Goal: Transaction & Acquisition: Purchase product/service

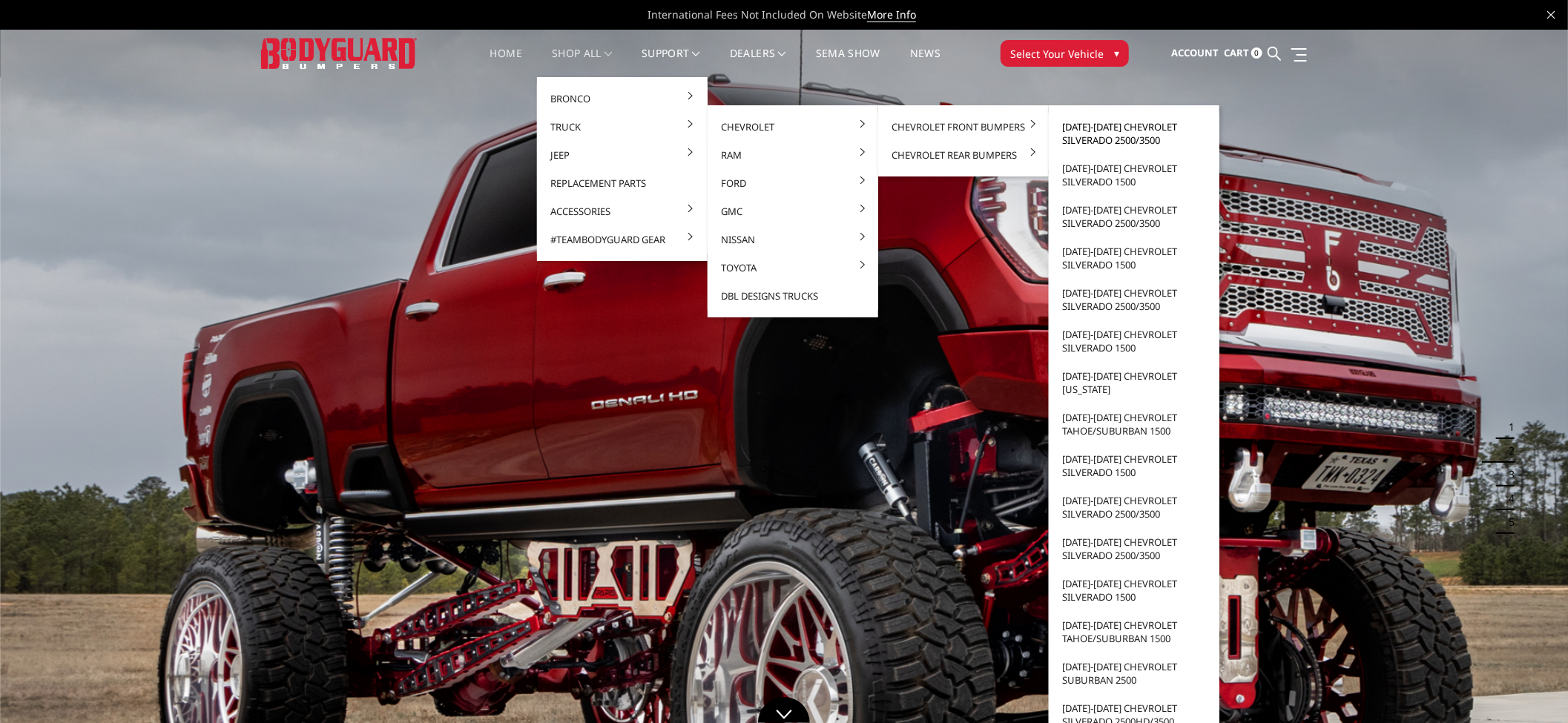
click at [1078, 124] on link "[DATE]-[DATE] Chevrolet Silverado 2500/3500" at bounding box center [1134, 133] width 159 height 41
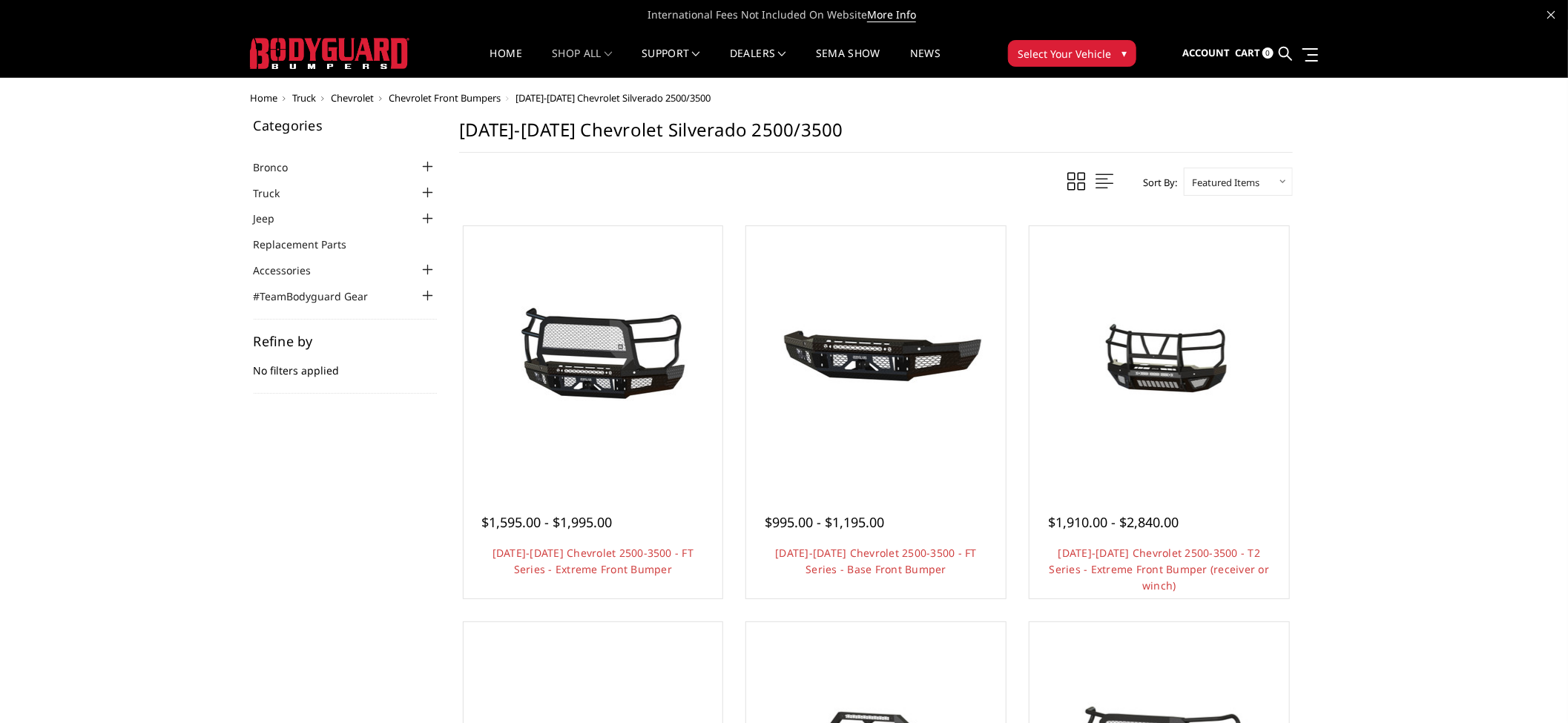
click at [584, 366] on link "Quick view" at bounding box center [592, 381] width 100 height 35
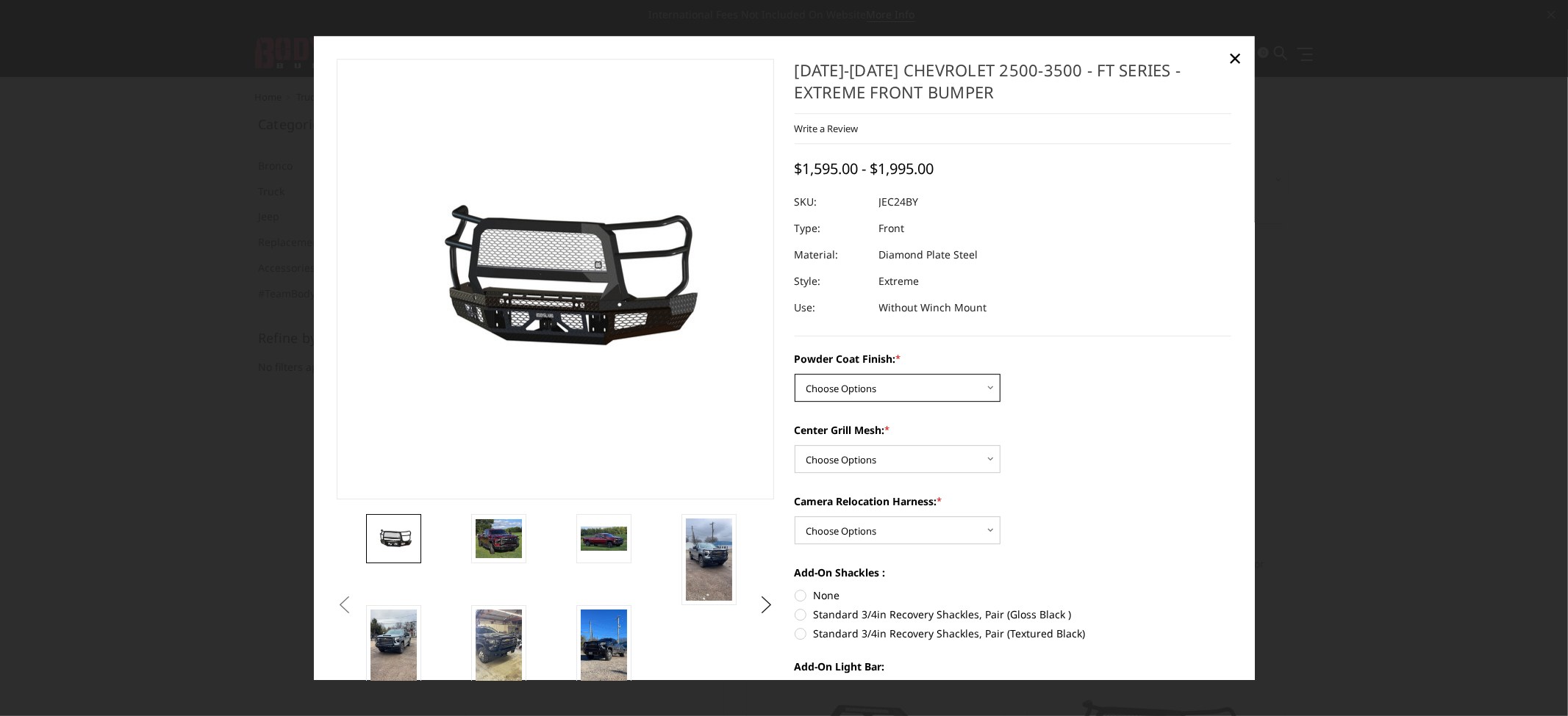
click at [914, 392] on select "Choose Options Bare Metal Gloss Black Powder Coat Textured Black Powder Coat" at bounding box center [897, 387] width 206 height 28
select select "3279"
click at [795, 374] on select "Choose Options Bare Metal Gloss Black Powder Coat Textured Black Powder Coat" at bounding box center [897, 387] width 206 height 28
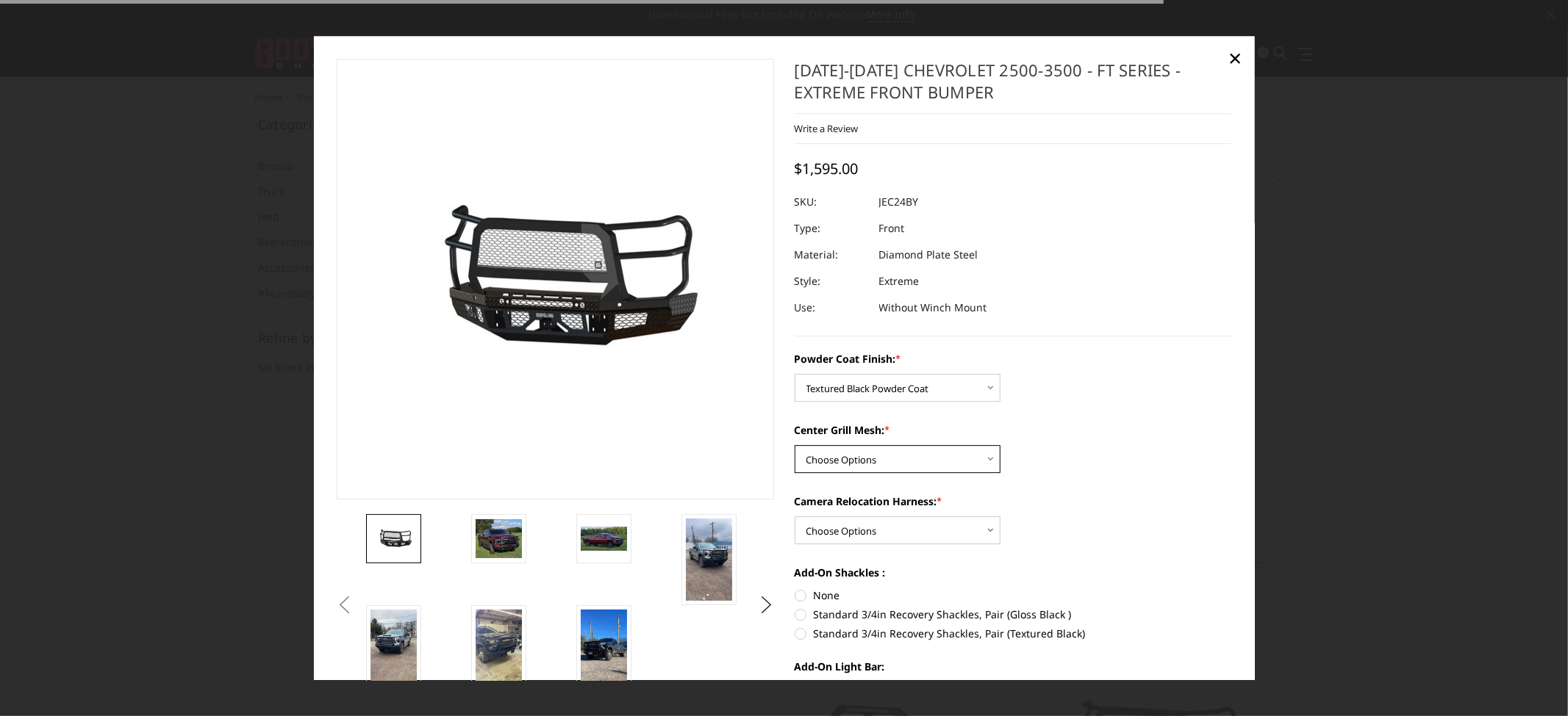
click at [868, 463] on select "Choose Options WITH Expanded Metal in Center Grill WITHOUT Expanded Metal in Ce…" at bounding box center [897, 458] width 206 height 28
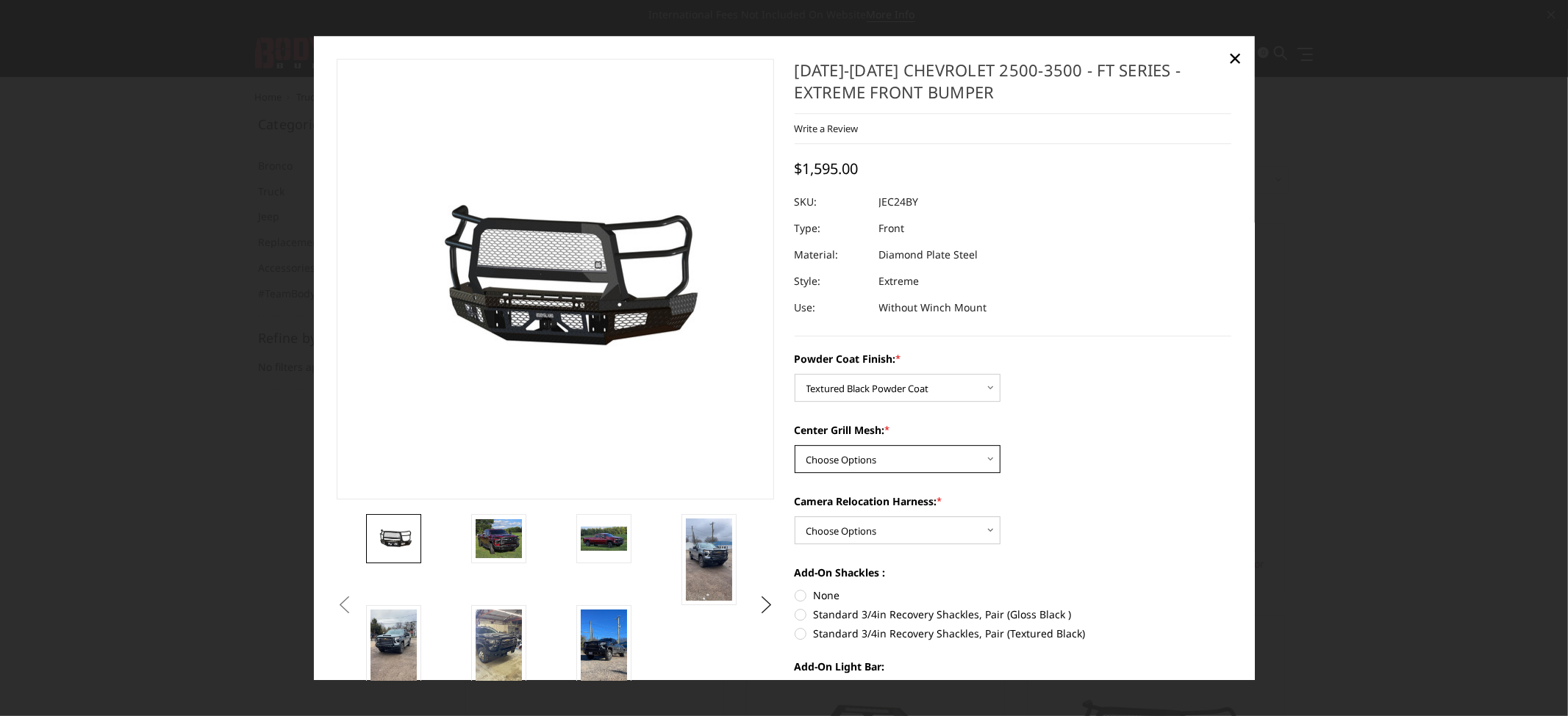
select select "3280"
click at [795, 445] on select "Choose Options WITH Expanded Metal in Center Grill WITHOUT Expanded Metal in Ce…" at bounding box center [897, 458] width 206 height 28
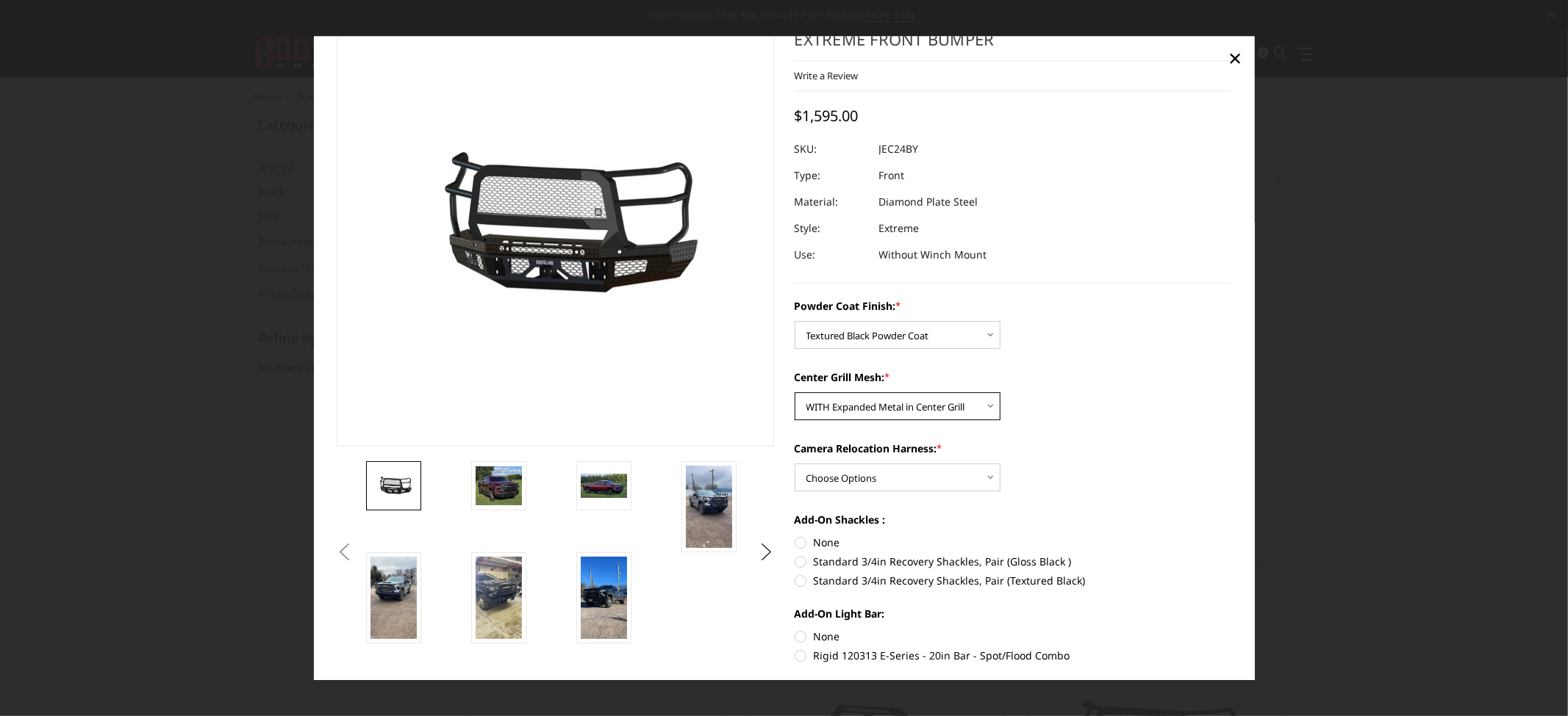
scroll to position [81, 0]
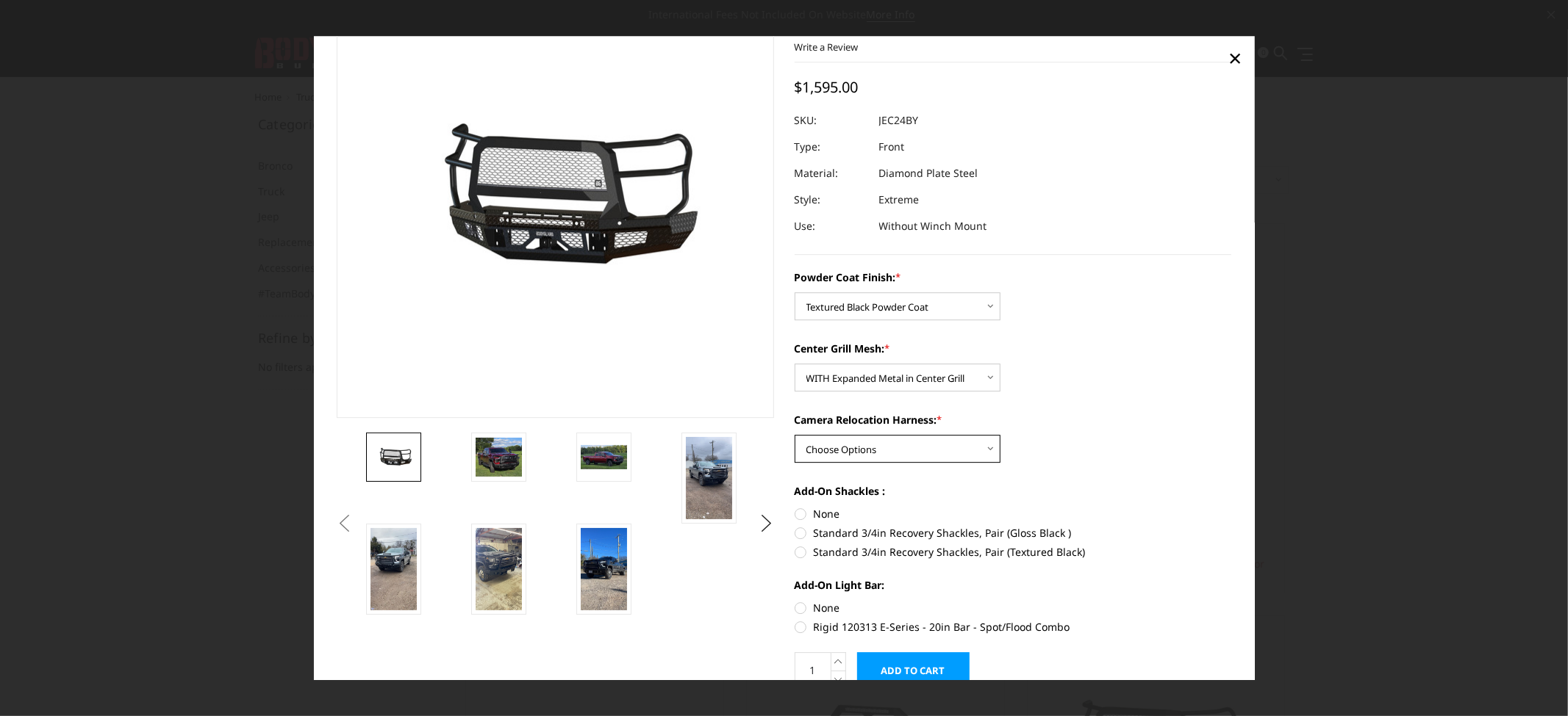
click at [886, 455] on select "Choose Options WITH Camera Relocation Harness WITHOUT Camera Relocation Harness" at bounding box center [897, 448] width 206 height 28
select select "3282"
click at [795, 435] on select "Choose Options WITH Camera Relocation Harness WITHOUT Camera Relocation Harness" at bounding box center [897, 448] width 206 height 28
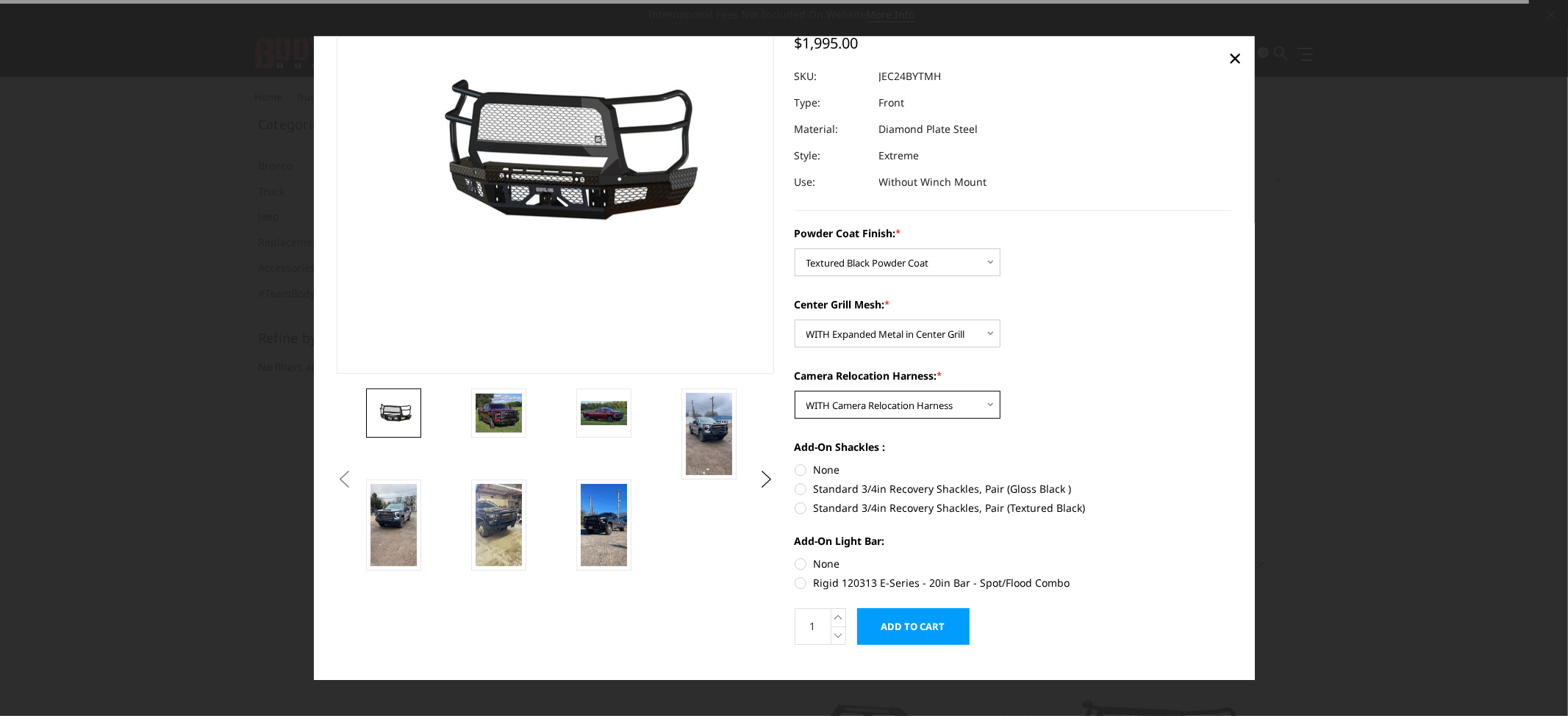
scroll to position [149, 0]
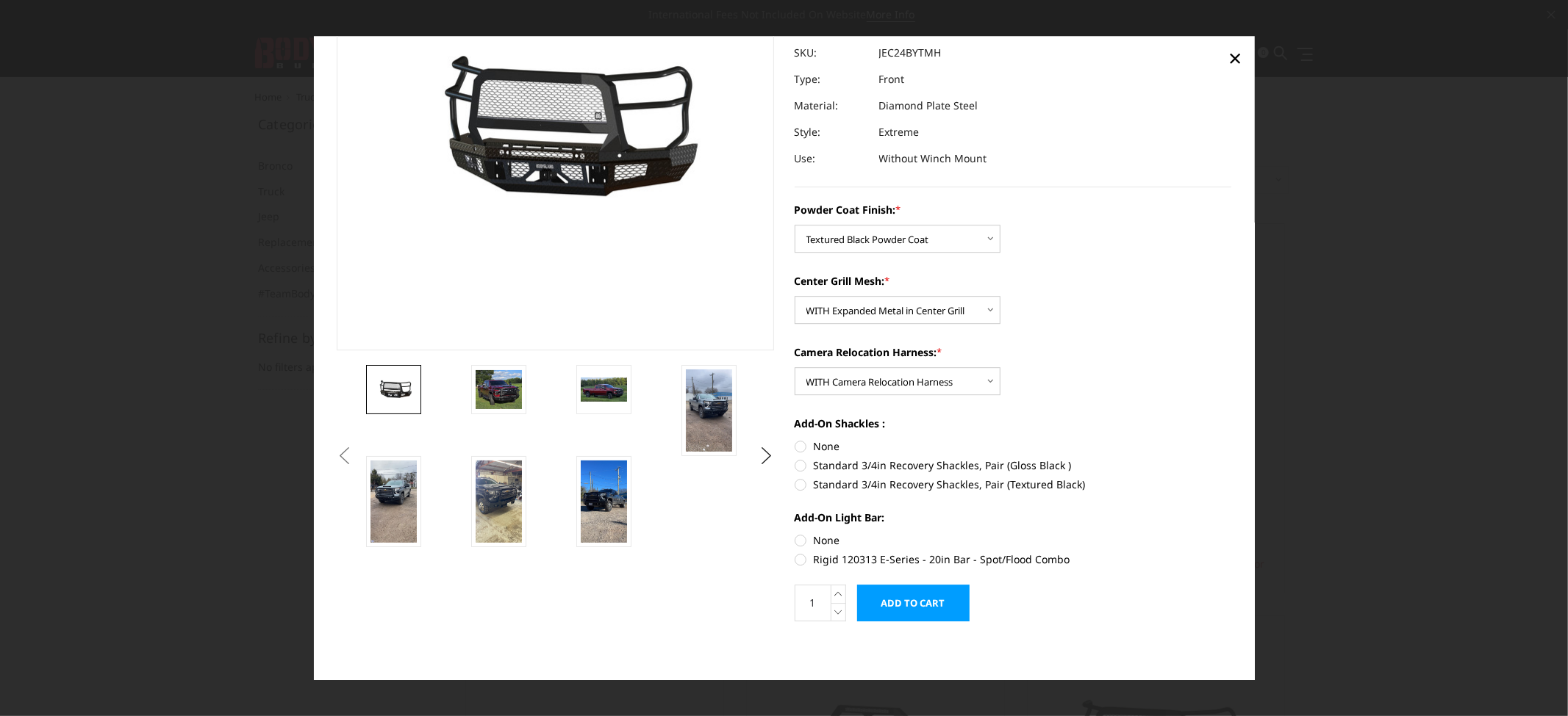
click at [795, 484] on label "Standard 3/4in Recovery Shackles, Pair (Textured Black)" at bounding box center [1013, 484] width 437 height 16
click at [1231, 458] on input "Standard 3/4in Recovery Shackles, Pair (Textured Black)" at bounding box center [1231, 458] width 1 height 1
radio input "true"
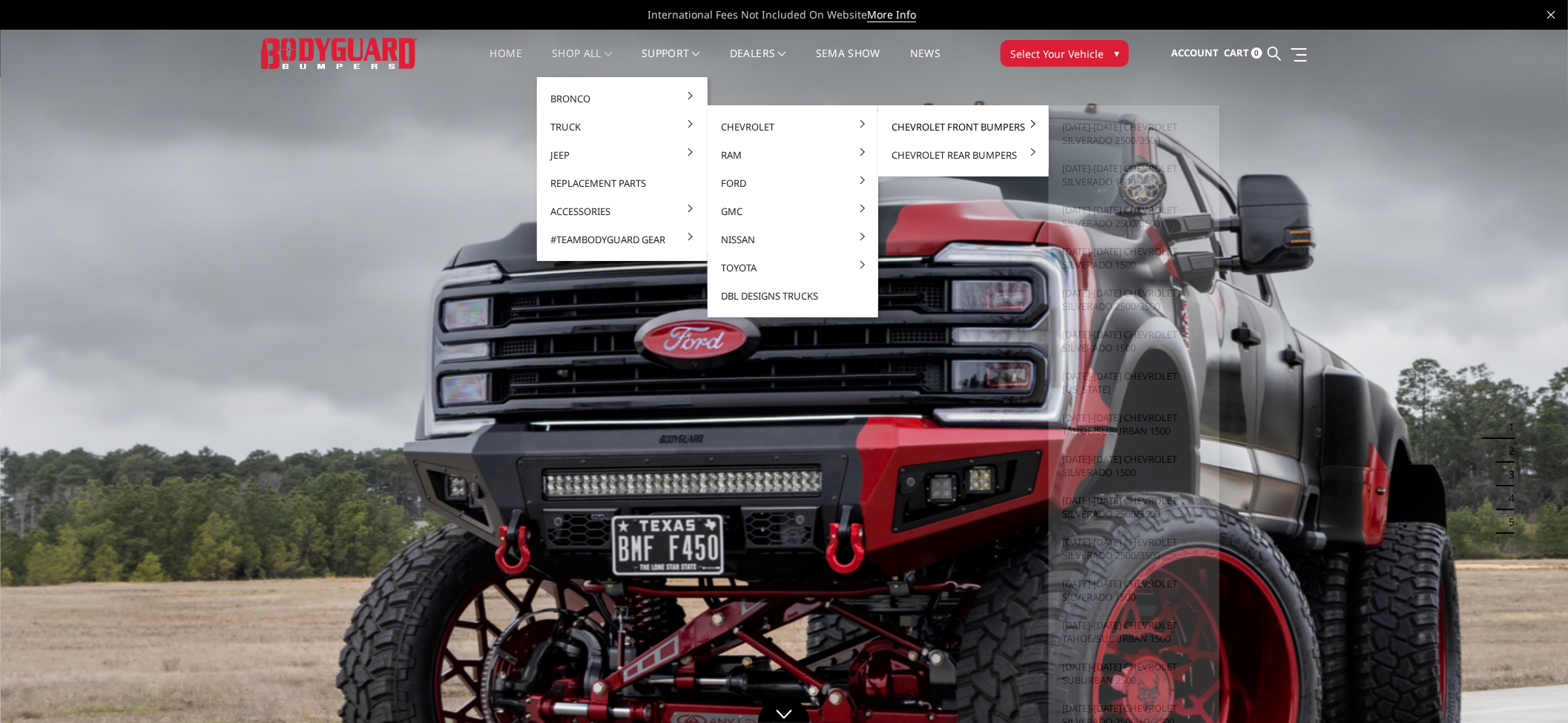
click at [930, 129] on link "Chevrolet Front Bumpers" at bounding box center [963, 126] width 159 height 28
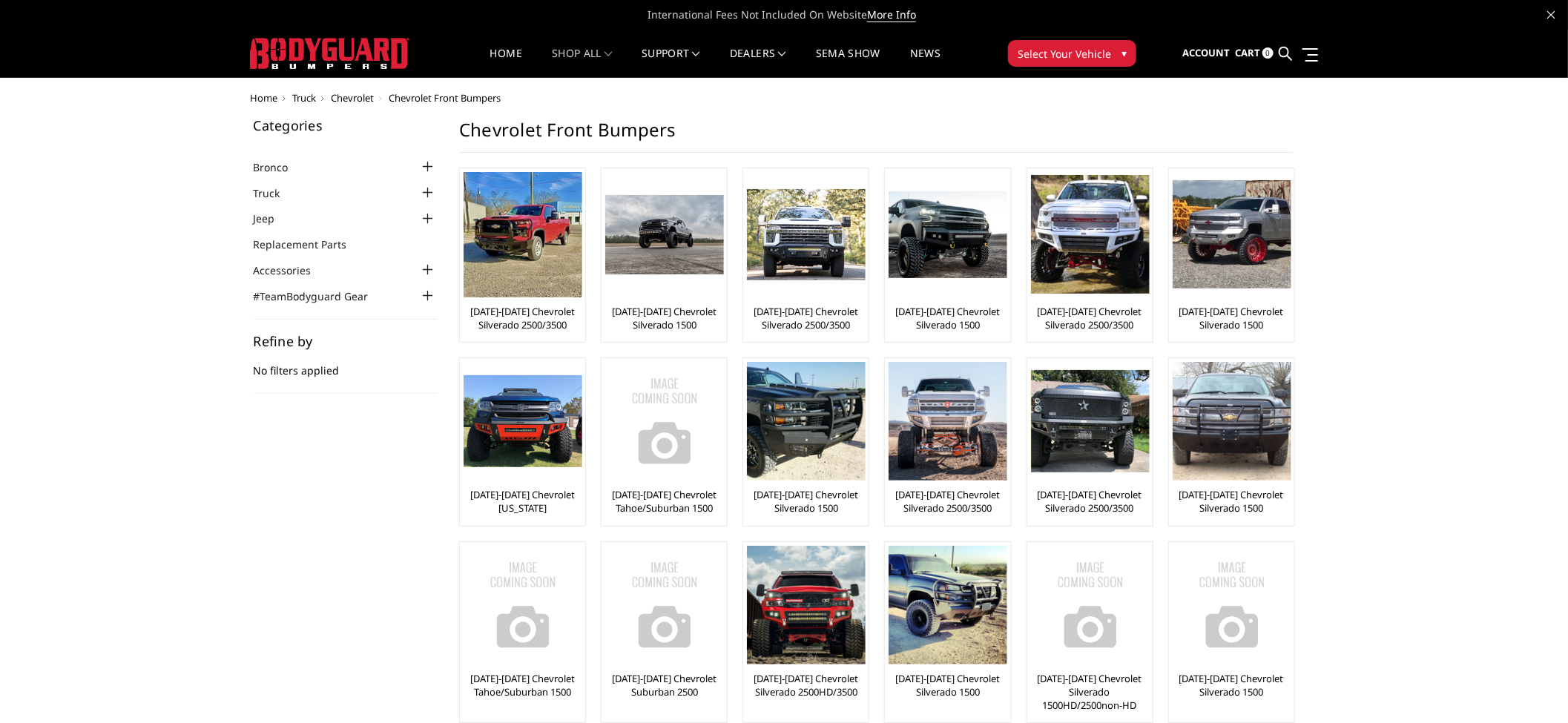
click at [525, 238] on img at bounding box center [523, 235] width 119 height 125
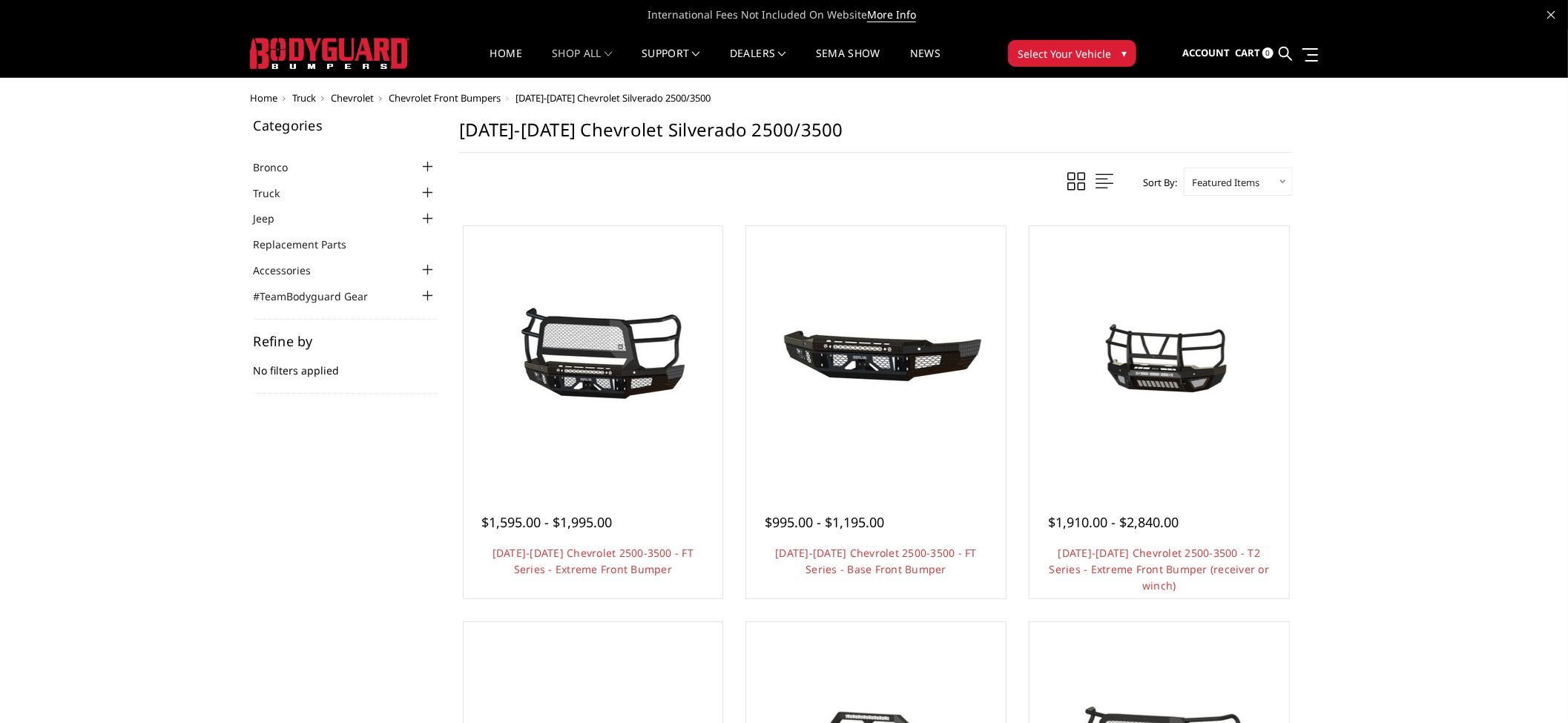
click at [590, 409] on img at bounding box center [592, 356] width 237 height 203
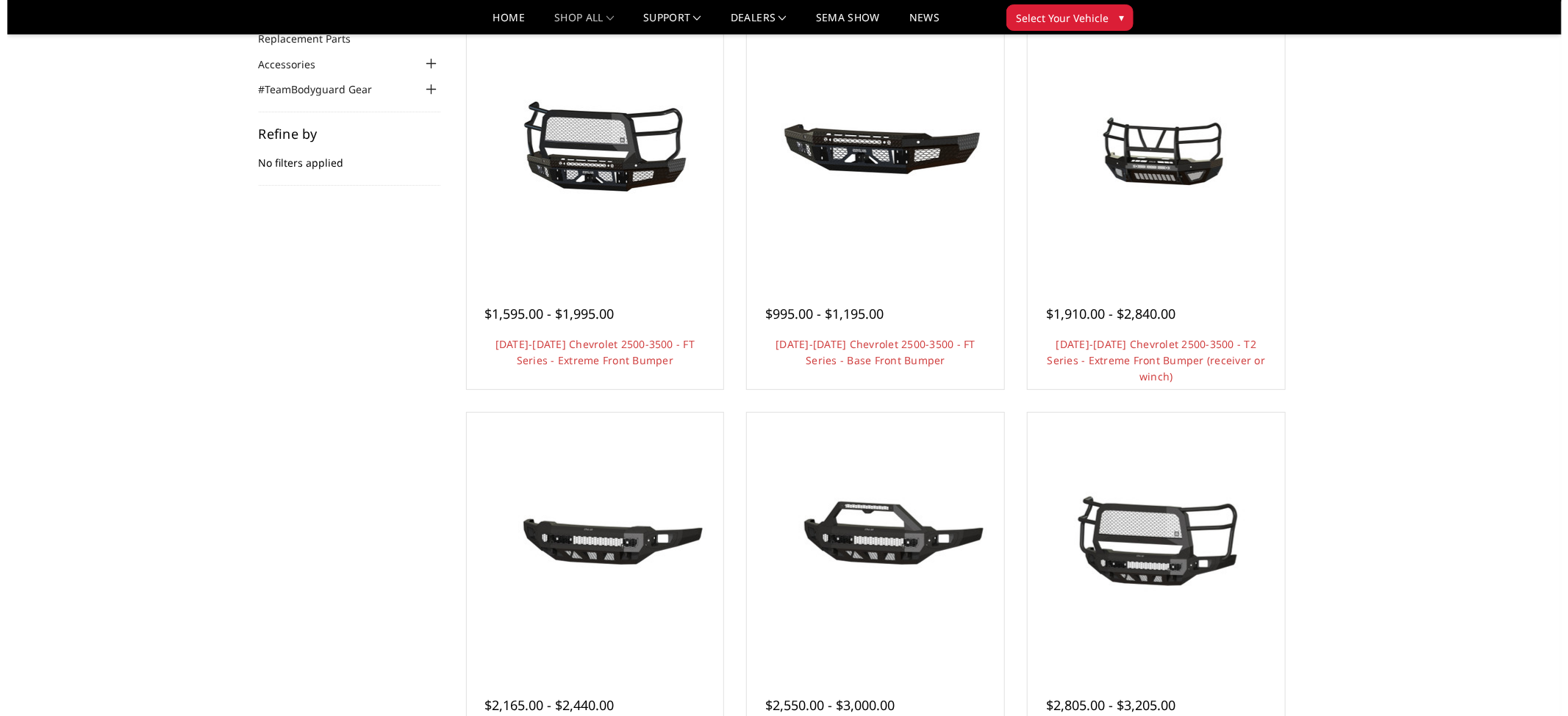
scroll to position [163, 0]
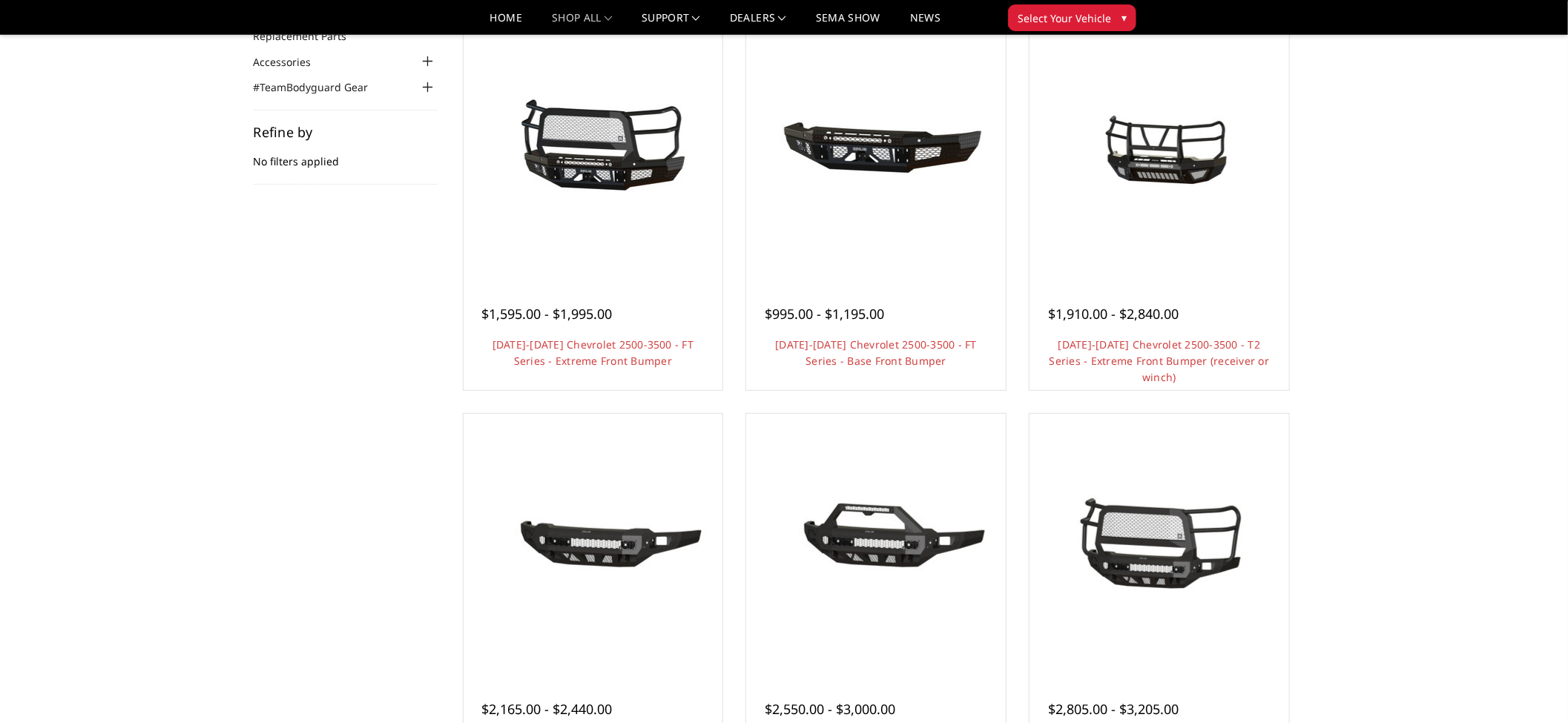
click at [1196, 551] on link "Quick view" at bounding box center [1159, 569] width 100 height 35
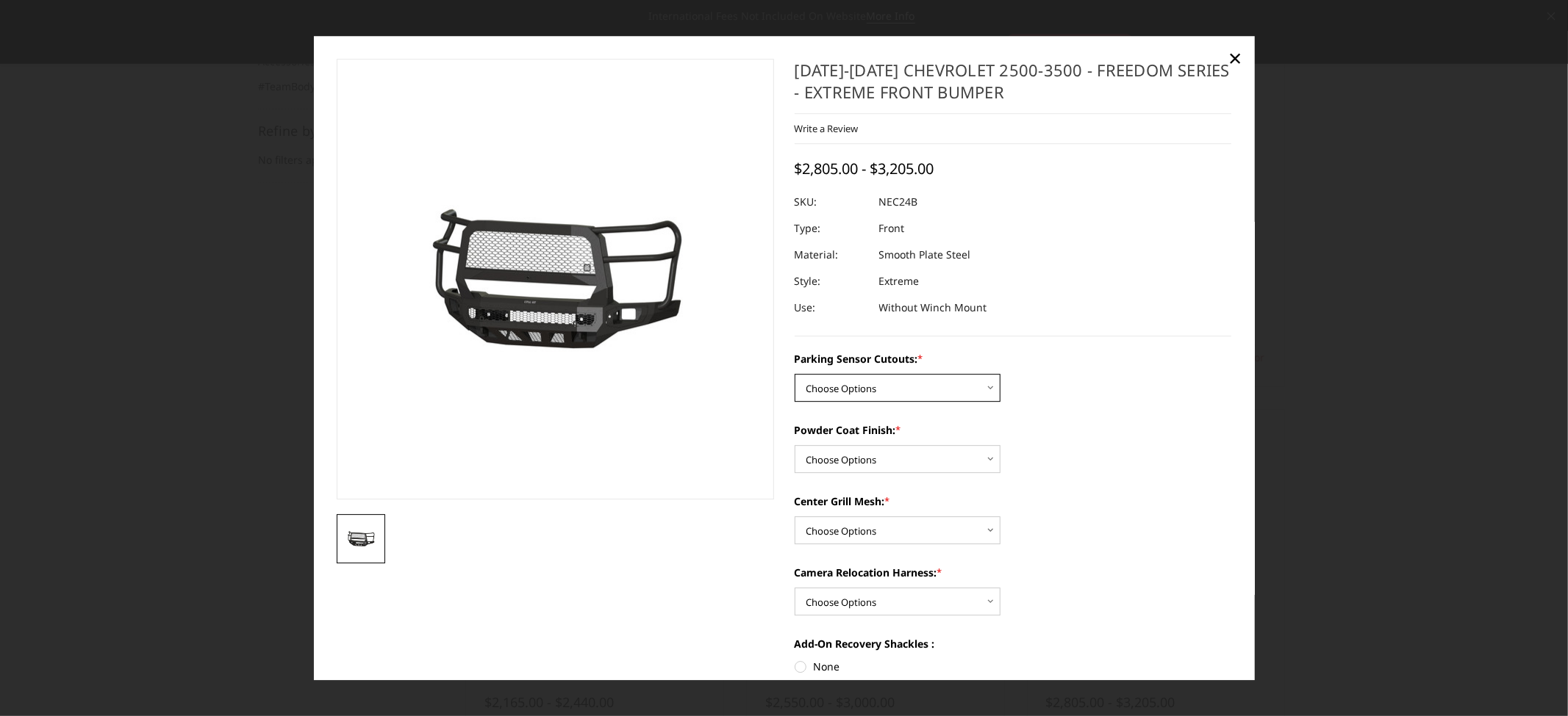
click at [982, 386] on select "Choose Options No - Without Parking Sensor Cutouts Yes - With Parking Sensor Cu…" at bounding box center [897, 387] width 206 height 28
select select "2978"
click at [795, 374] on select "Choose Options No - Without Parking Sensor Cutouts Yes - With Parking Sensor Cu…" at bounding box center [897, 387] width 206 height 28
drag, startPoint x: 979, startPoint y: 457, endPoint x: 968, endPoint y: 465, distance: 13.6
click at [979, 457] on select "Choose Options Bare Metal Texture Black Powder Coat" at bounding box center [897, 458] width 206 height 28
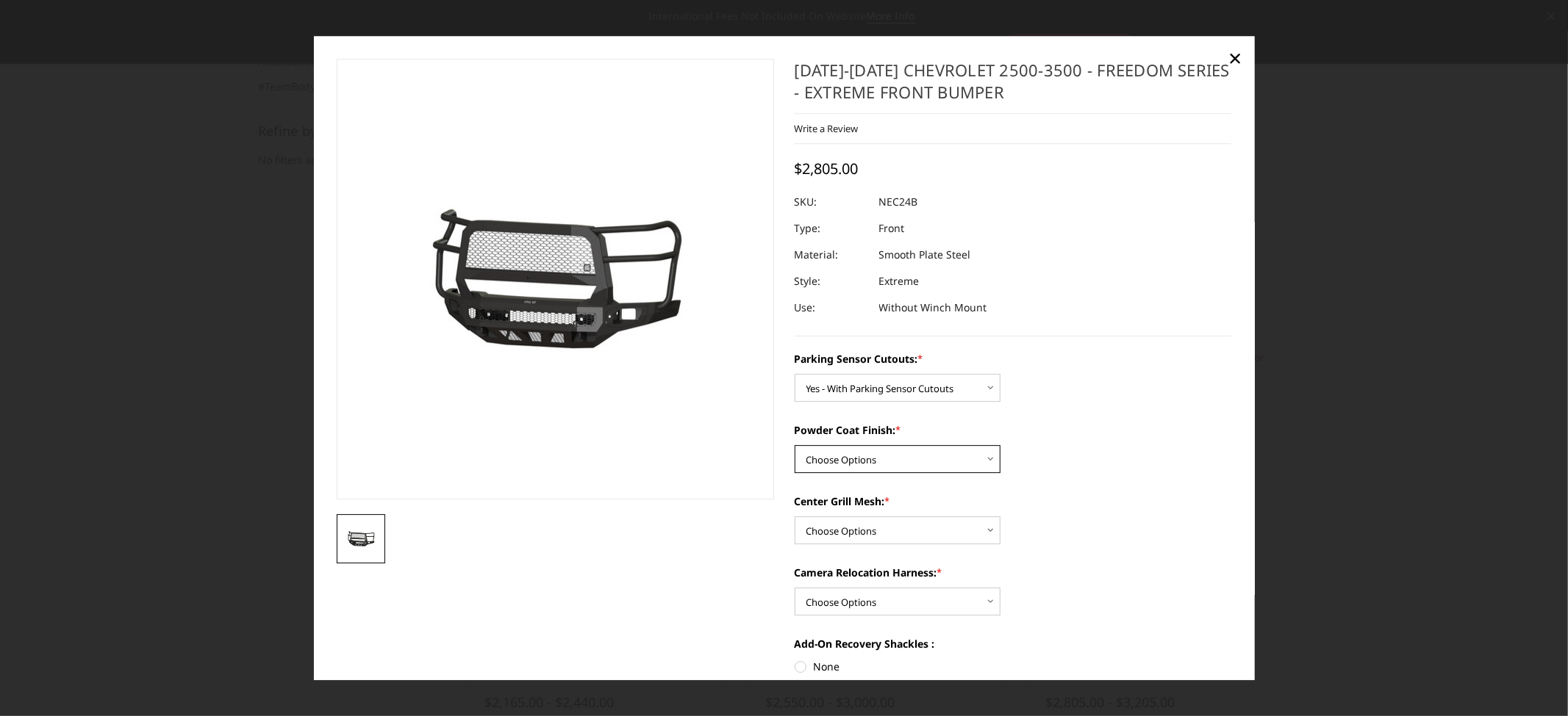
select select "2980"
click at [795, 445] on select "Choose Options Bare Metal Texture Black Powder Coat" at bounding box center [897, 458] width 206 height 28
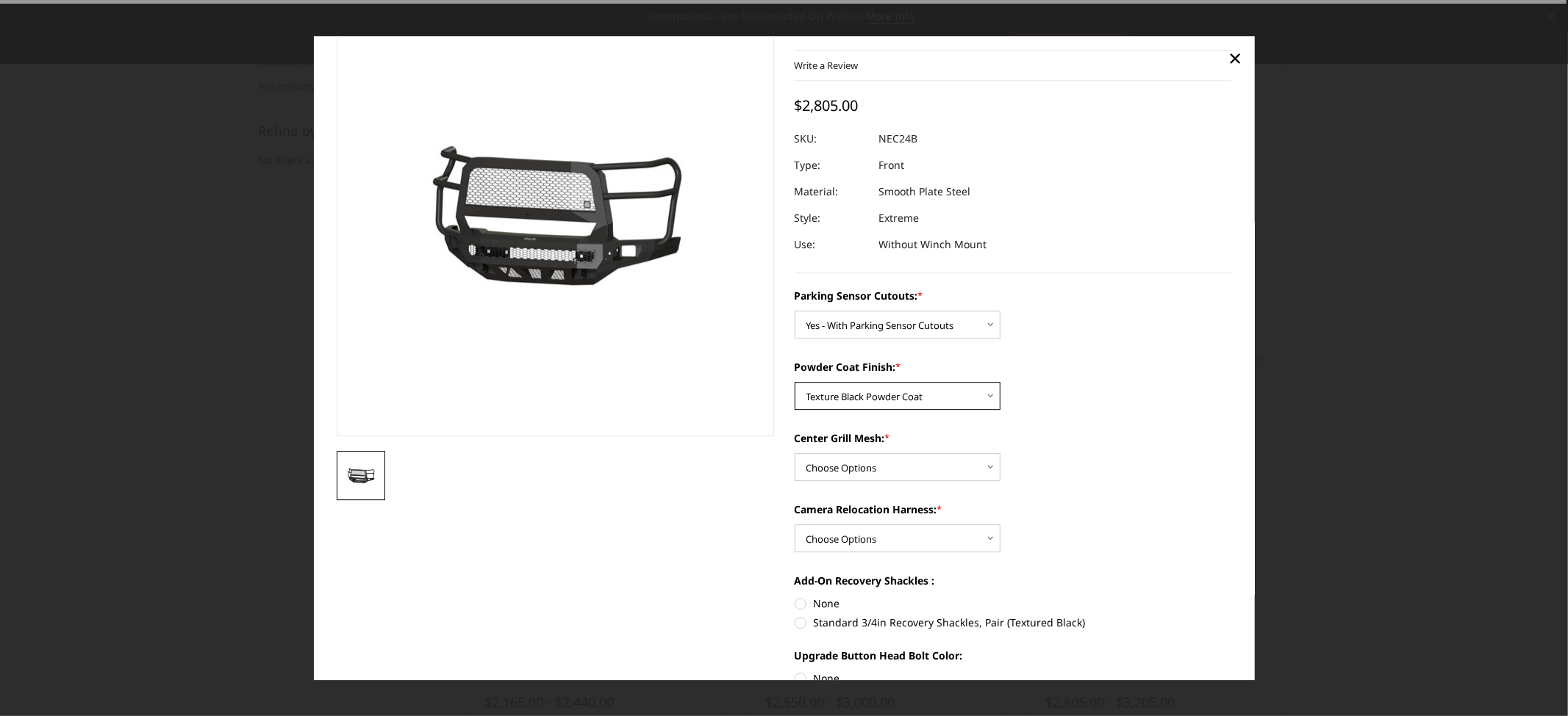
scroll to position [81, 0]
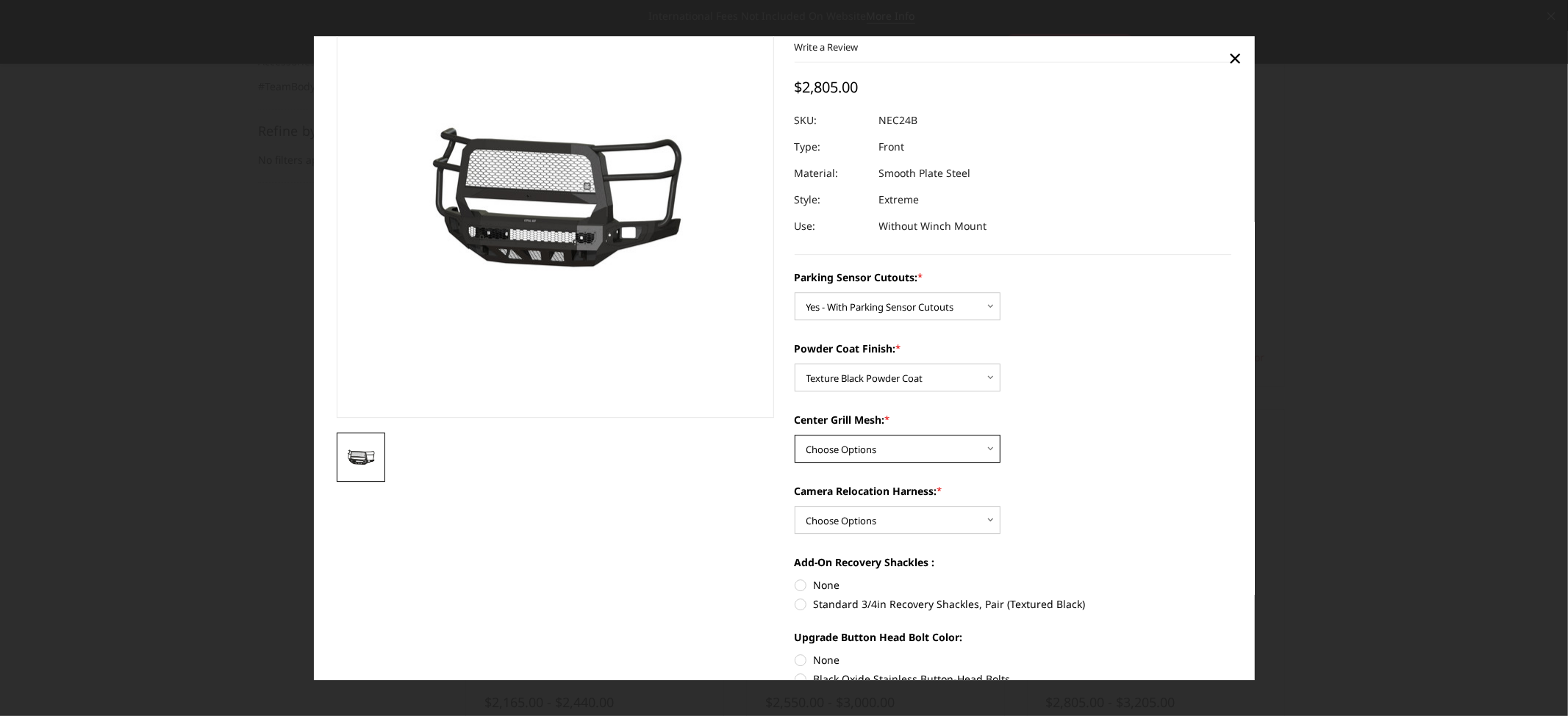
click at [968, 450] on select "Choose Options WITH Expanded Metal in Center Grill WITHOUT Expanded Metal in Ce…" at bounding box center [897, 448] width 206 height 28
select select "2981"
click at [795, 435] on select "Choose Options WITH Expanded Metal in Center Grill WITHOUT Expanded Metal in Ce…" at bounding box center [897, 448] width 206 height 28
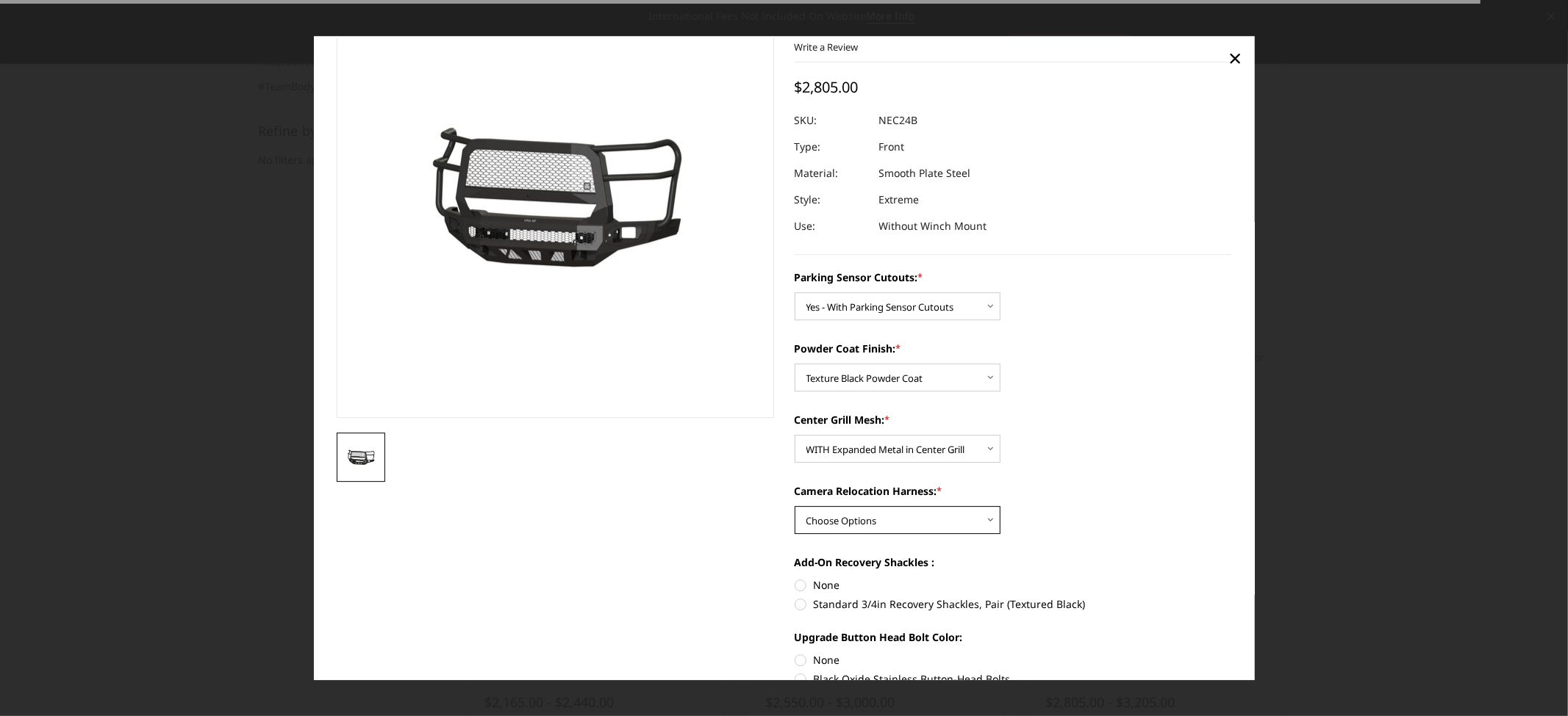
click at [973, 526] on select "Choose Options WITH Camera Relocation Harness WITHOUT Camera Relocation Harness" at bounding box center [897, 519] width 206 height 28
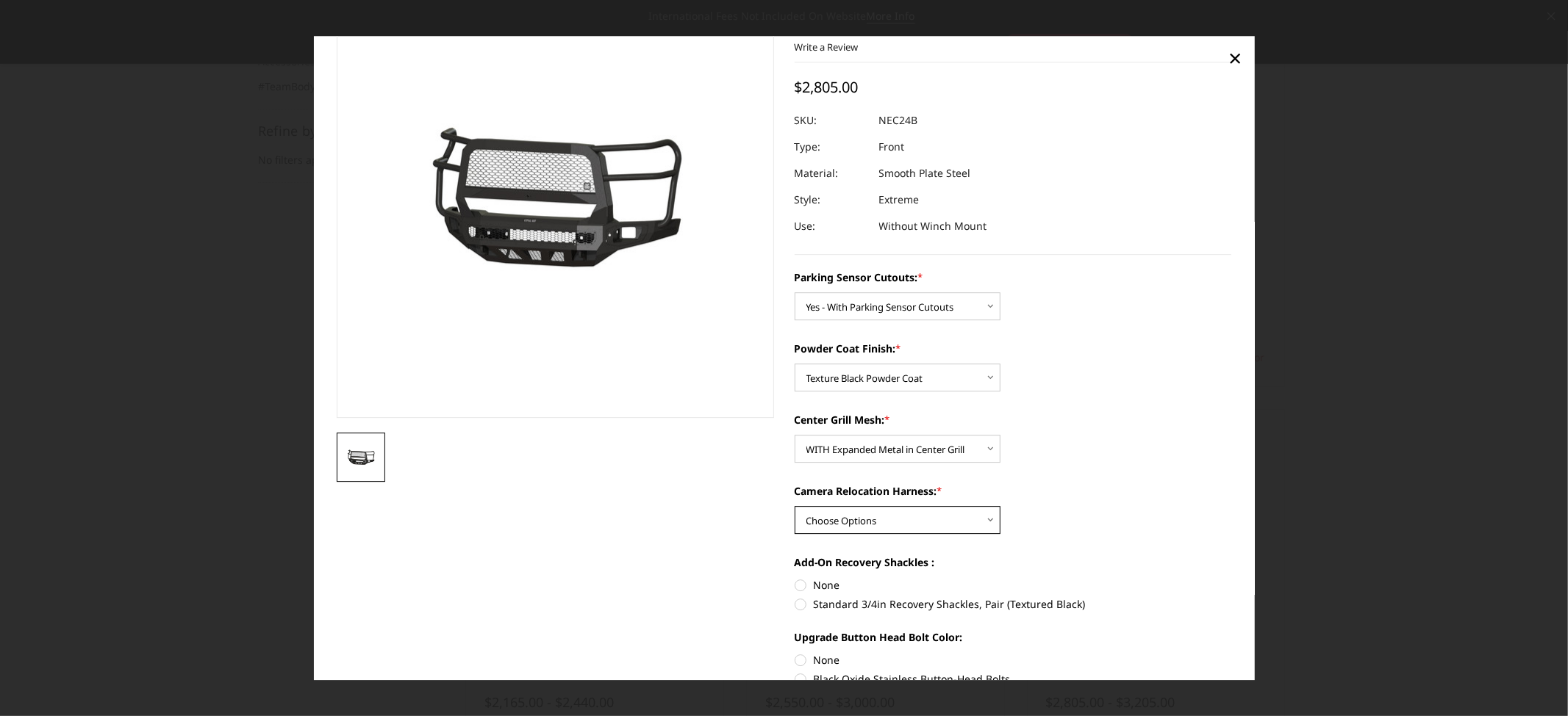
select select "2983"
click at [795, 506] on select "Choose Options WITH Camera Relocation Harness WITHOUT Camera Relocation Harness" at bounding box center [897, 519] width 206 height 28
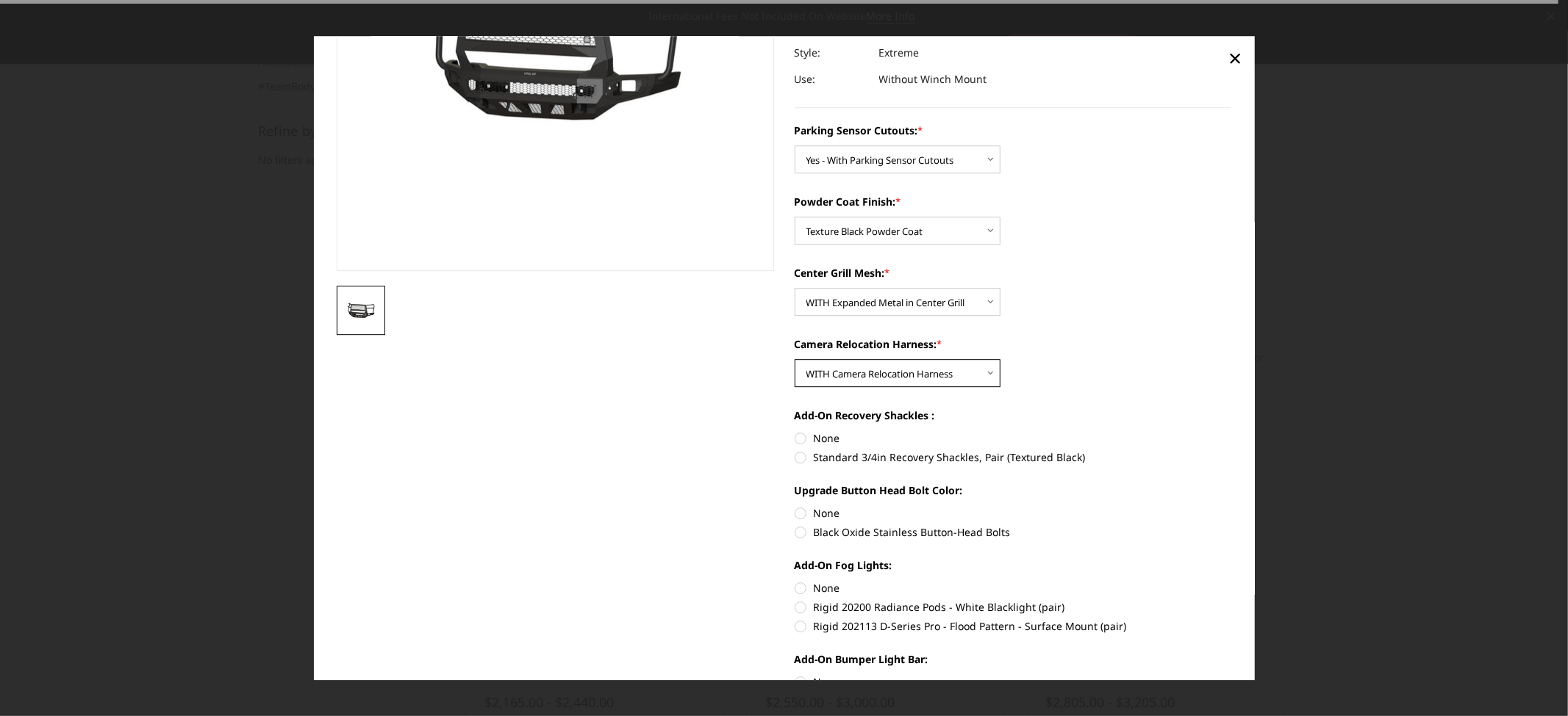
scroll to position [245, 0]
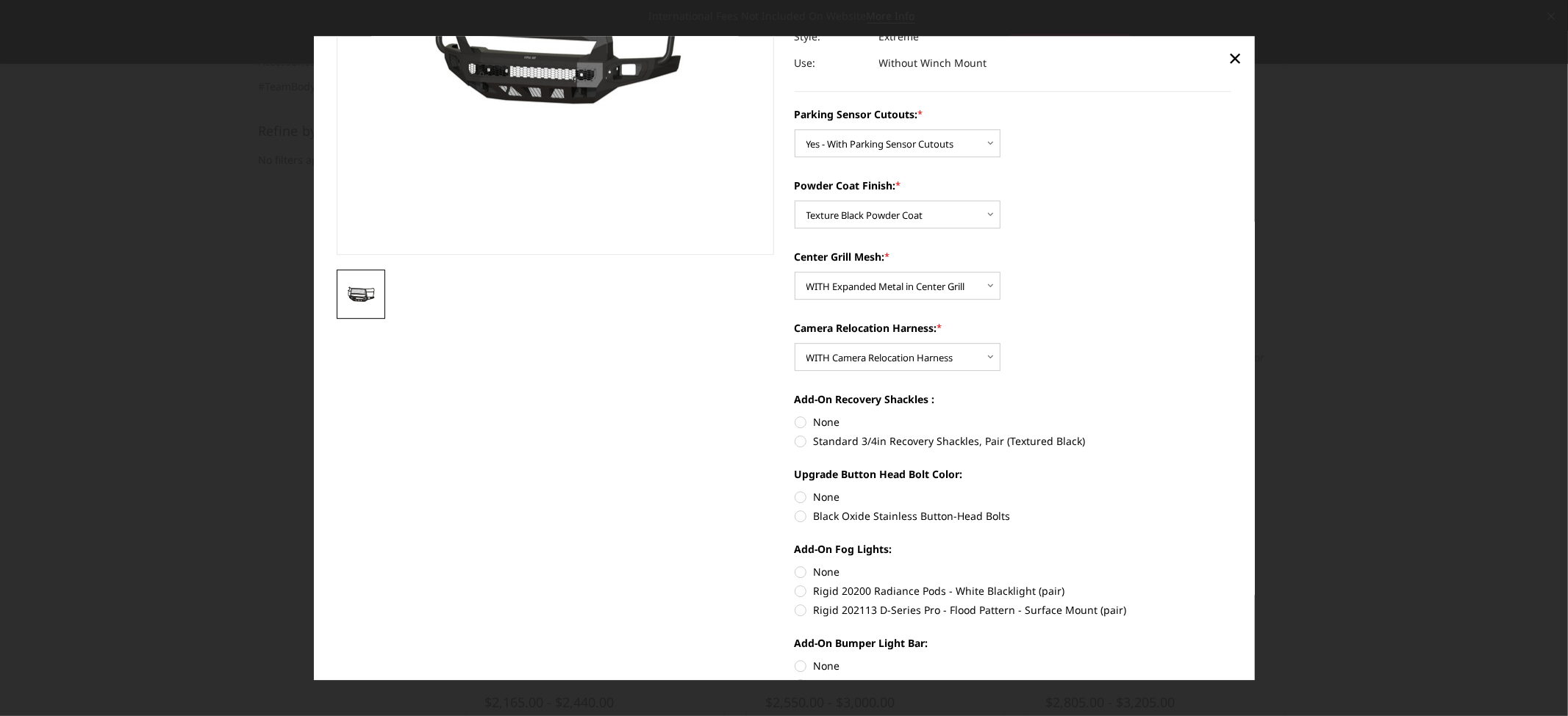
click at [820, 443] on label "Standard 3/4in Recovery Shackles, Pair (Textured Black)" at bounding box center [1013, 441] width 437 height 16
click at [1231, 415] on input "Standard 3/4in Recovery Shackles, Pair (Textured Black)" at bounding box center [1231, 414] width 1 height 1
radio input "true"
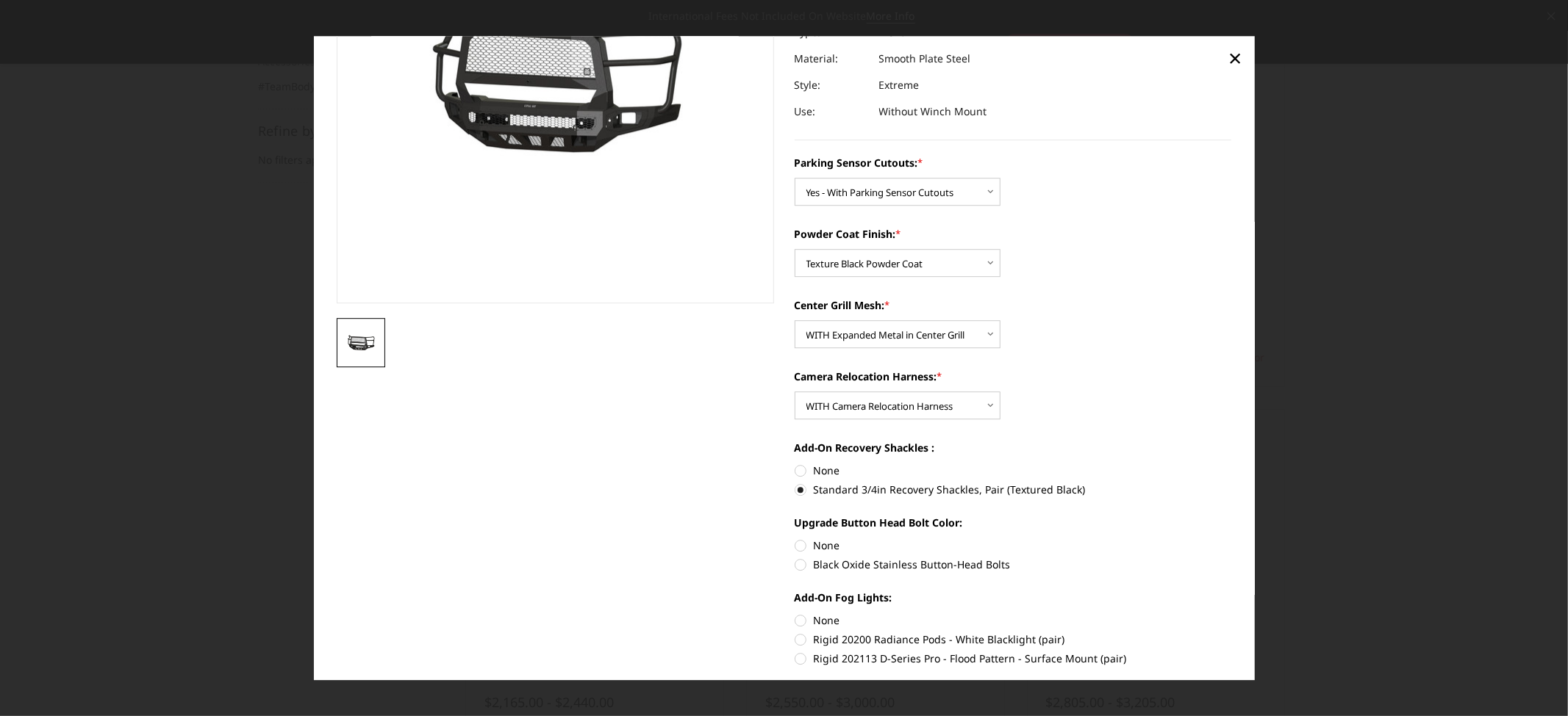
scroll to position [163, 0]
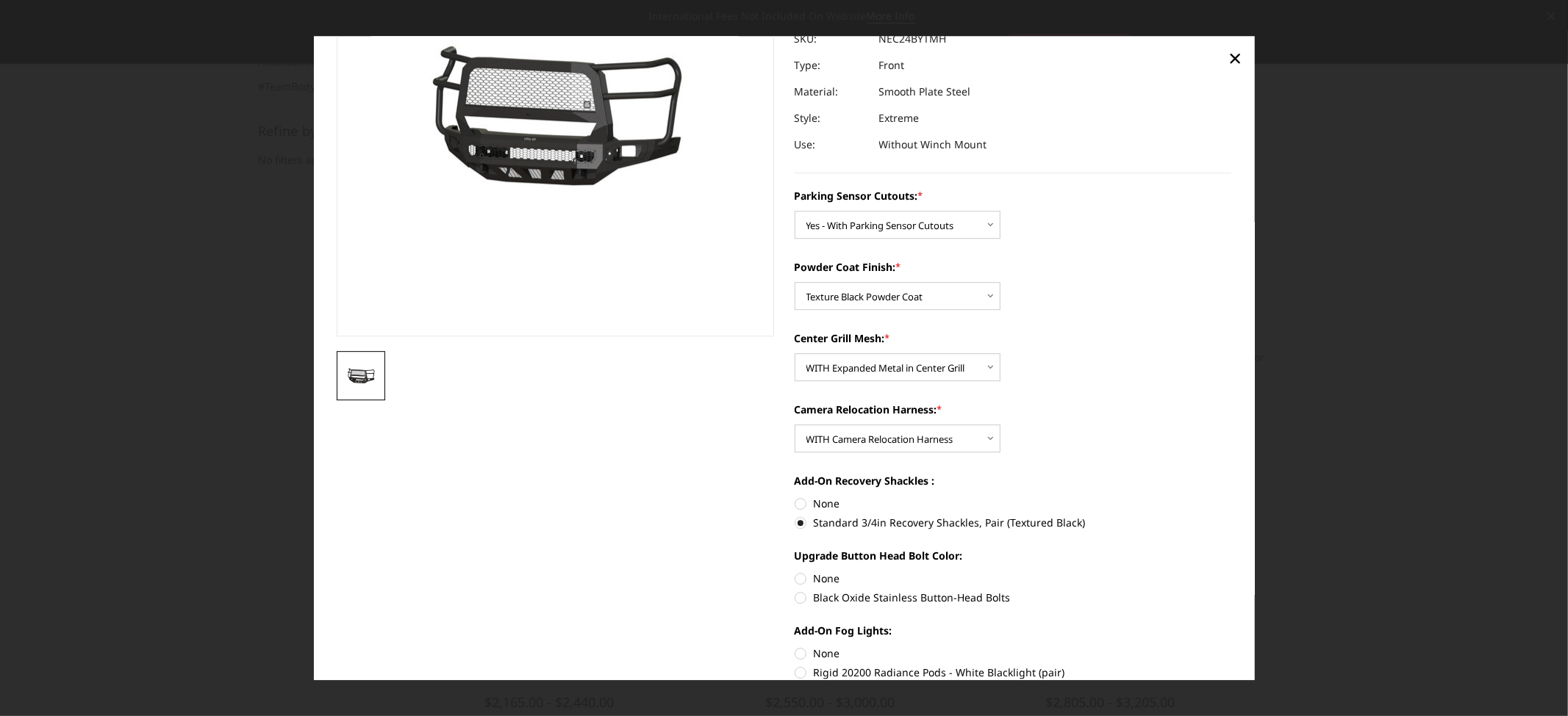
click at [855, 598] on label "Black Oxide Stainless Button-Head Bolts" at bounding box center [1013, 597] width 437 height 16
click at [1231, 571] on input "Black Oxide Stainless Button-Head Bolts" at bounding box center [1231, 571] width 1 height 1
radio input "true"
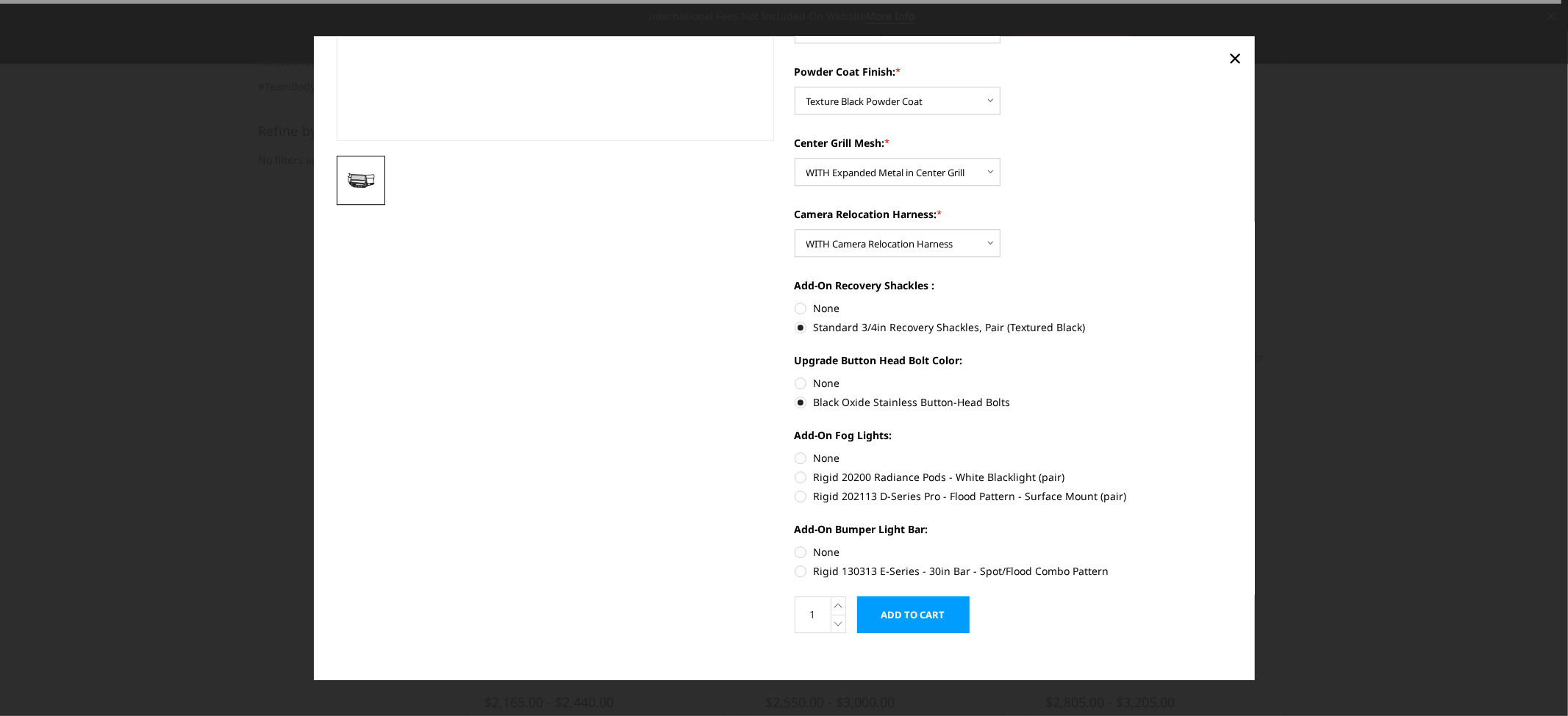
scroll to position [370, 0]
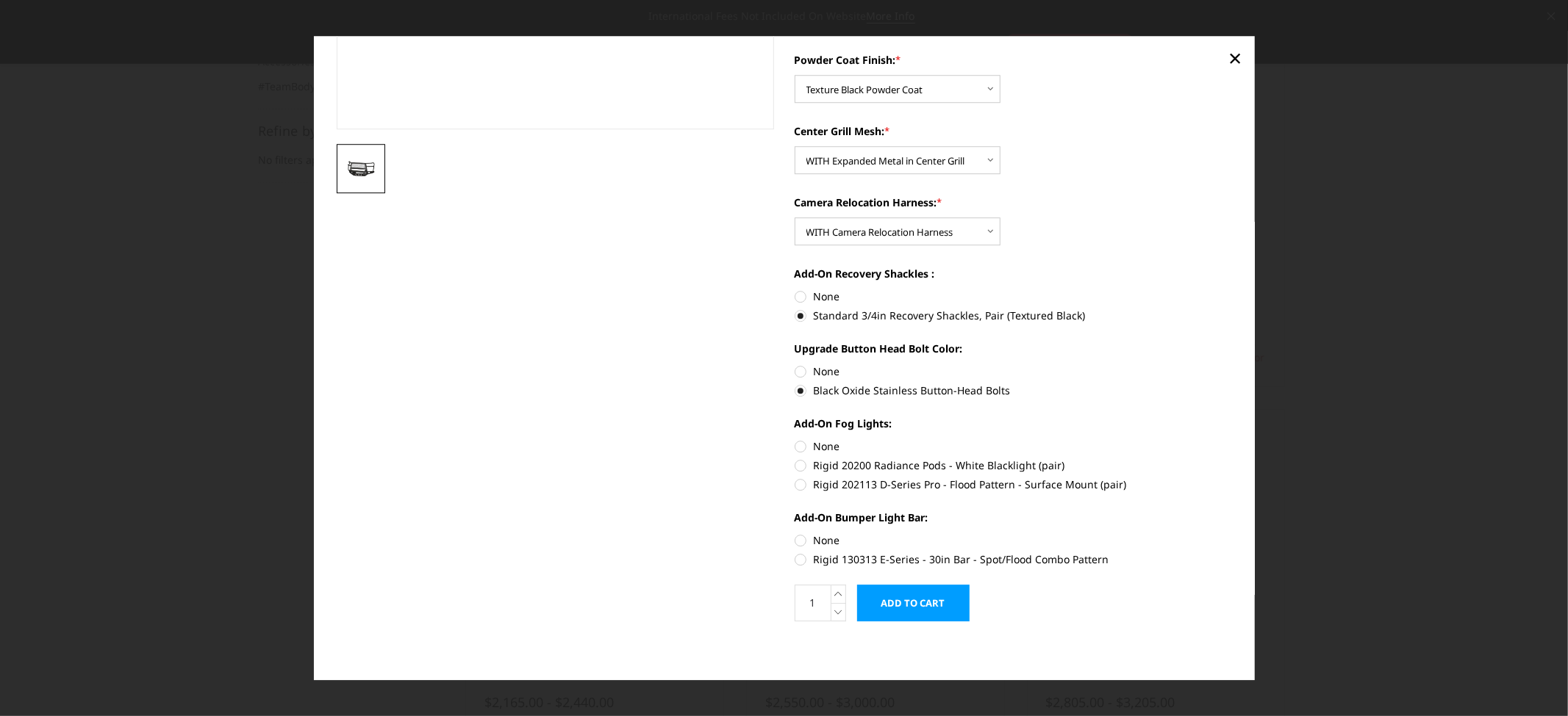
click at [795, 556] on label "Rigid 130313 E-Series - 30in Bar - Spot/Flood Combo Pattern" at bounding box center [1013, 560] width 437 height 16
click at [1231, 533] on input "Rigid 130313 E-Series - 30in Bar - Spot/Flood Combo Pattern" at bounding box center [1231, 533] width 1 height 1
radio input "true"
click at [795, 554] on label "Rigid 130313 E-Series - 30in Bar - Spot/Flood Combo Pattern" at bounding box center [1013, 560] width 437 height 16
click at [1231, 533] on input "Rigid 130313 E-Series - 30in Bar - Spot/Flood Combo Pattern" at bounding box center [1231, 533] width 1 height 1
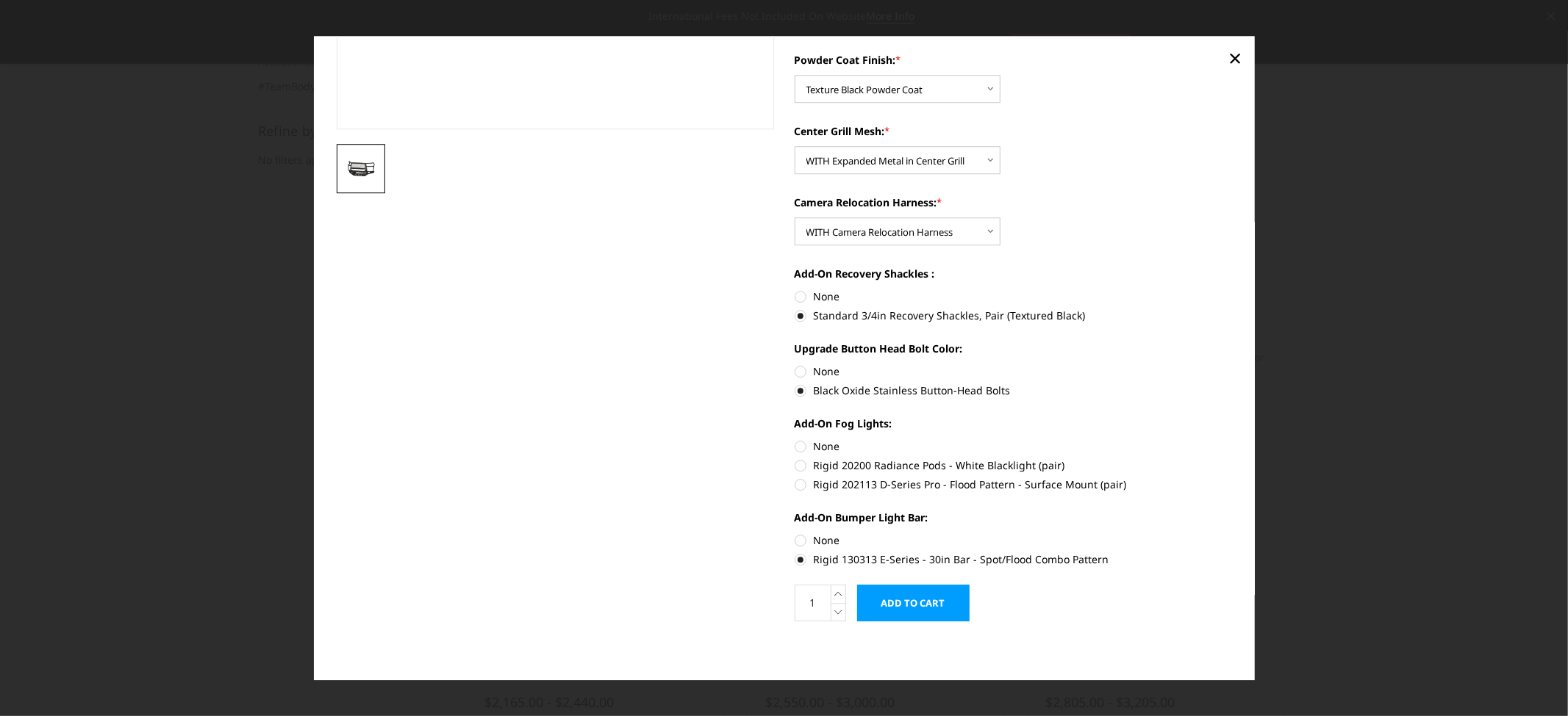
click at [795, 537] on label "None" at bounding box center [1013, 541] width 437 height 16
click at [795, 533] on input "None" at bounding box center [795, 533] width 1 height 1
radio input "true"
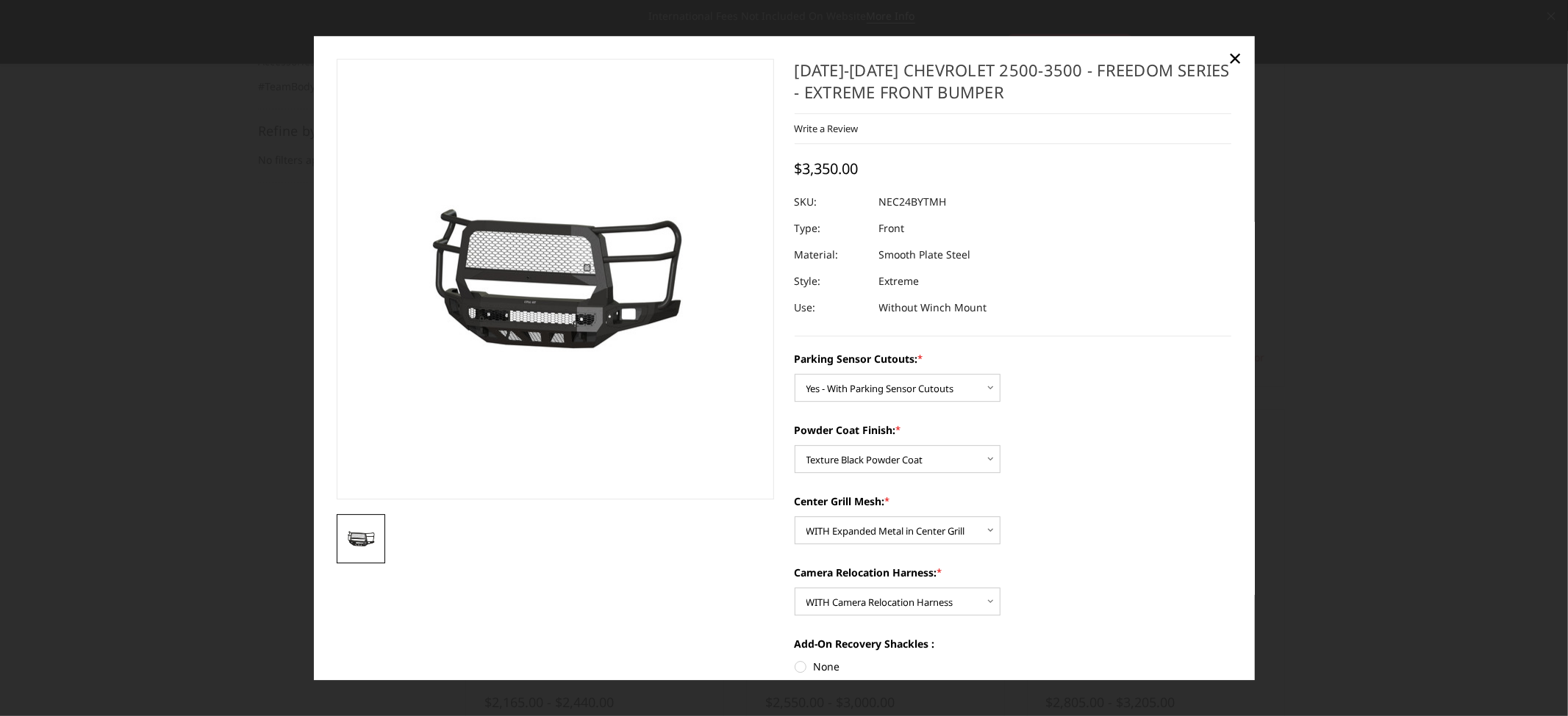
scroll to position [162, 0]
click at [871, 202] on dl "SKU: NEC24BYTMH UPC: Type: Front Material: Smooth Plate Steel Style: Extreme Us…" at bounding box center [1013, 254] width 437 height 132
copy dl "NEC24BYTMH UPC:"
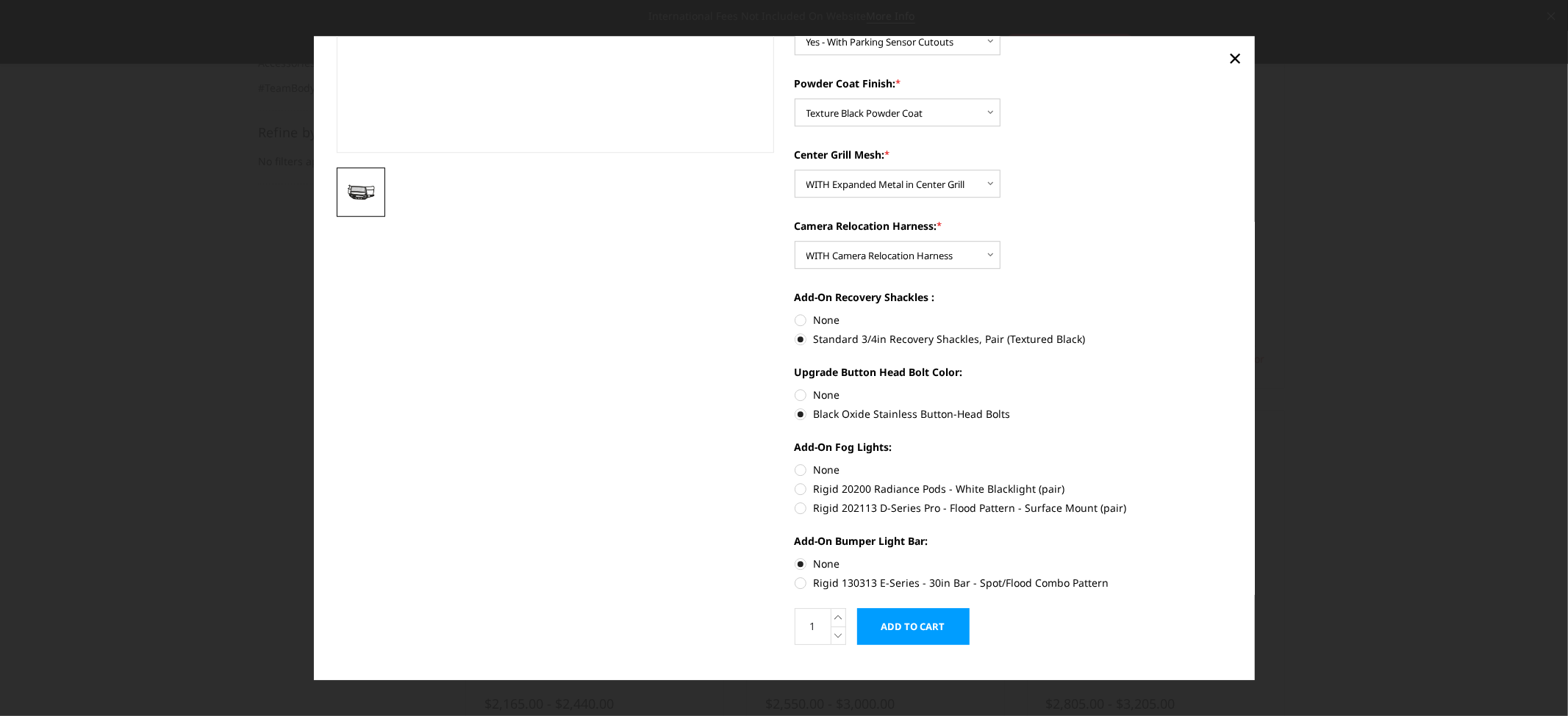
scroll to position [370, 0]
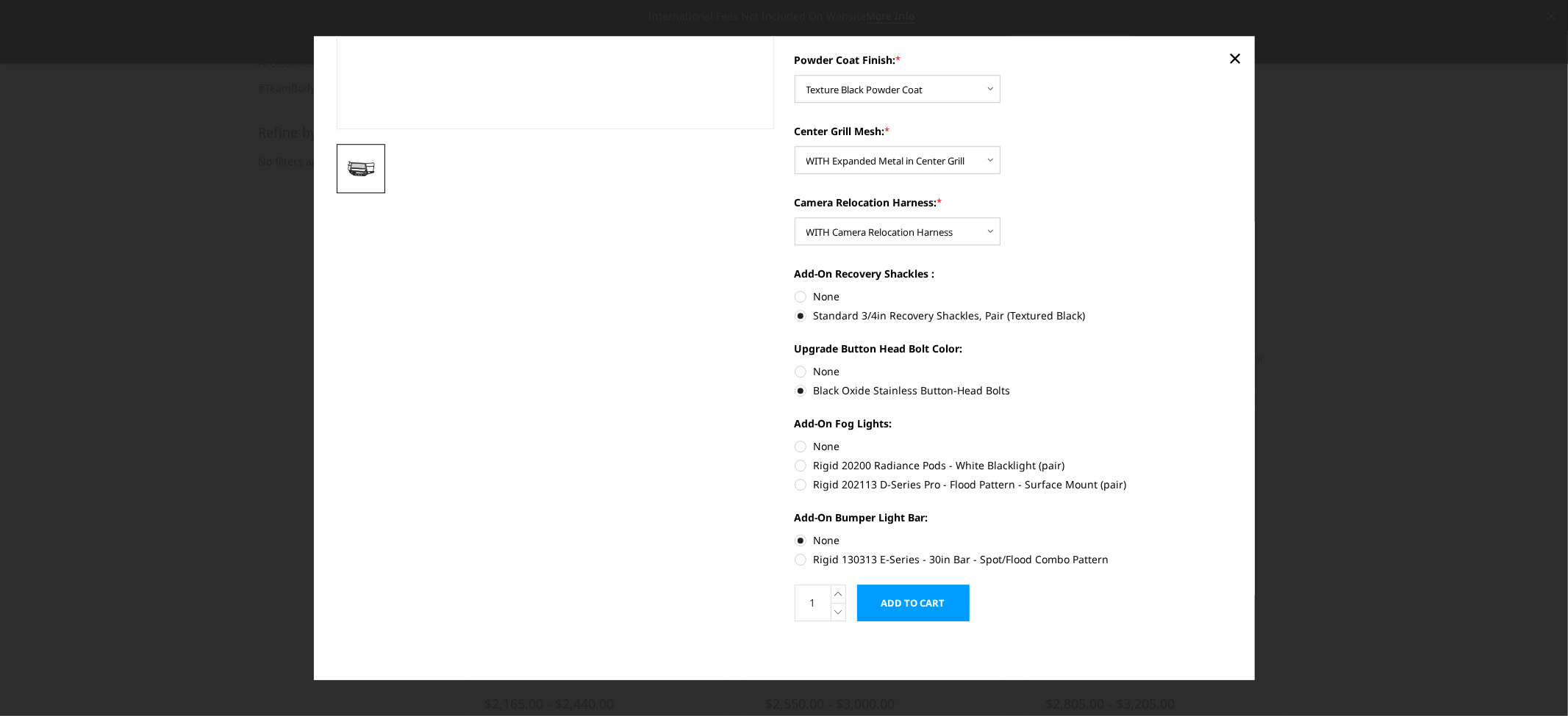
click at [795, 463] on label "Rigid 20200 Radiance Pods - White Blacklight (pair)" at bounding box center [1013, 465] width 437 height 16
click at [1231, 439] on input "Rigid 20200 Radiance Pods - White Blacklight (pair)" at bounding box center [1231, 439] width 1 height 1
radio input "true"
click at [795, 481] on label "Rigid 202113 D-Series Pro - Flood Pattern - Surface Mount (pair)" at bounding box center [1013, 484] width 437 height 16
click at [1231, 458] on input "Rigid 202113 D-Series Pro - Flood Pattern - Surface Mount (pair)" at bounding box center [1231, 458] width 1 height 1
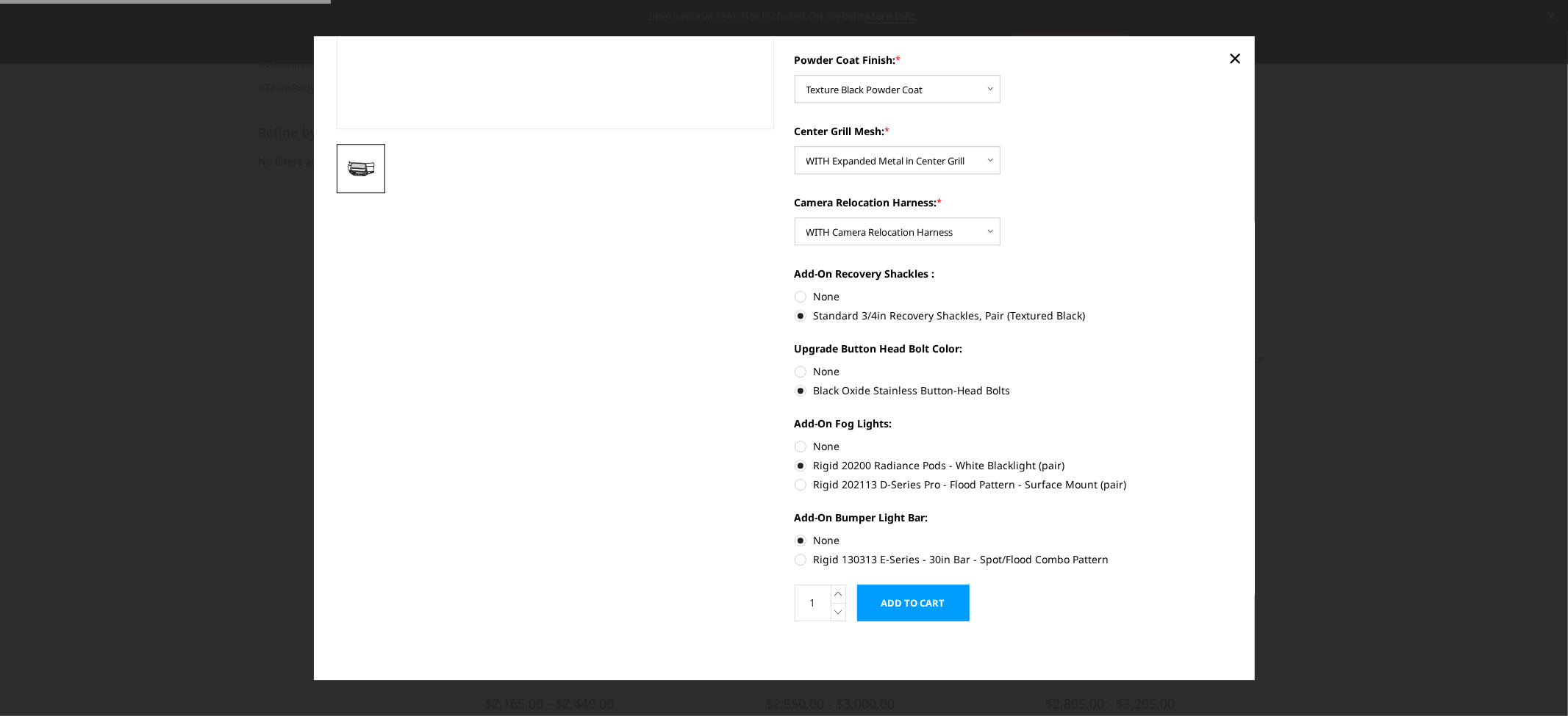
radio input "true"
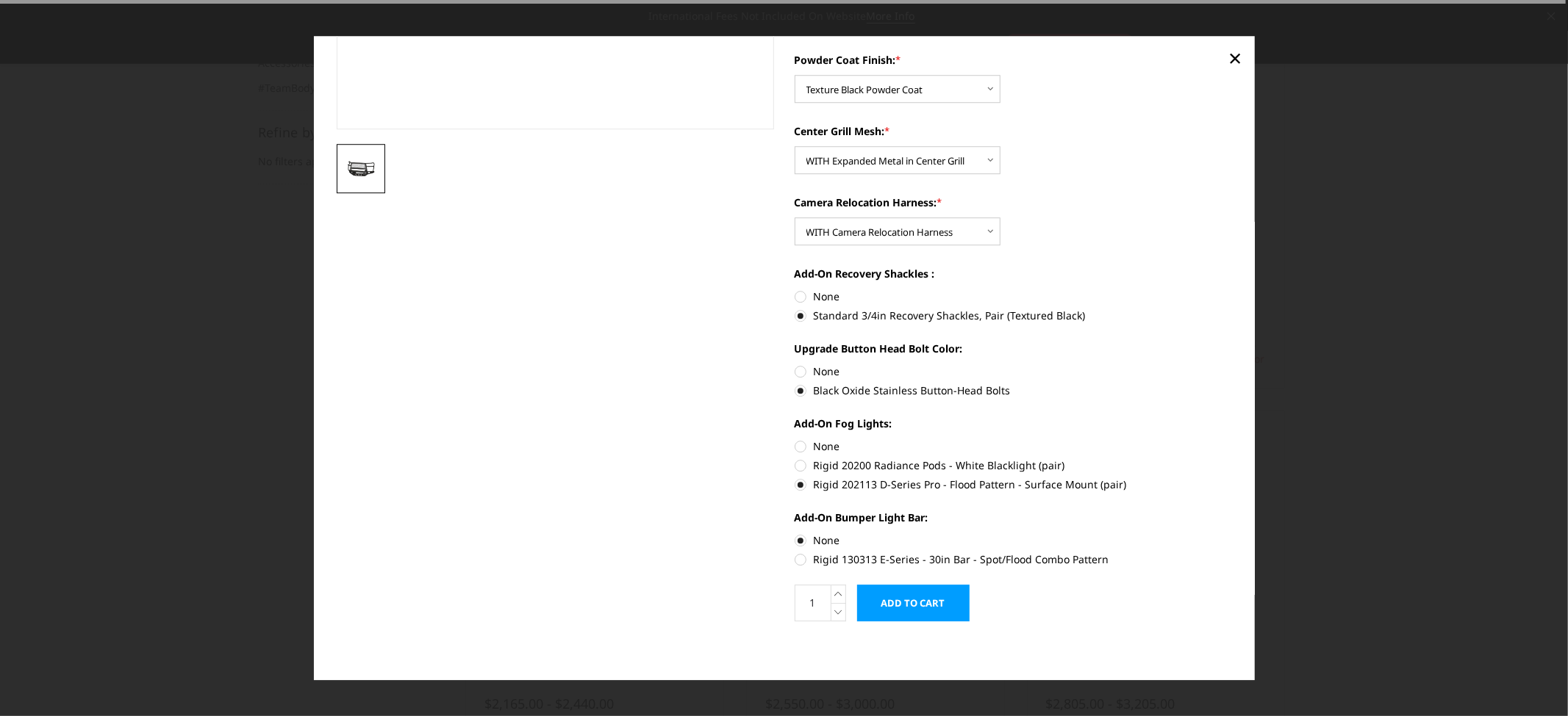
click at [795, 465] on label "Rigid 20200 Radiance Pods - White Blacklight (pair)" at bounding box center [1013, 465] width 437 height 16
click at [1231, 439] on input "Rigid 20200 Radiance Pods - White Blacklight (pair)" at bounding box center [1231, 439] width 1 height 1
radio input "true"
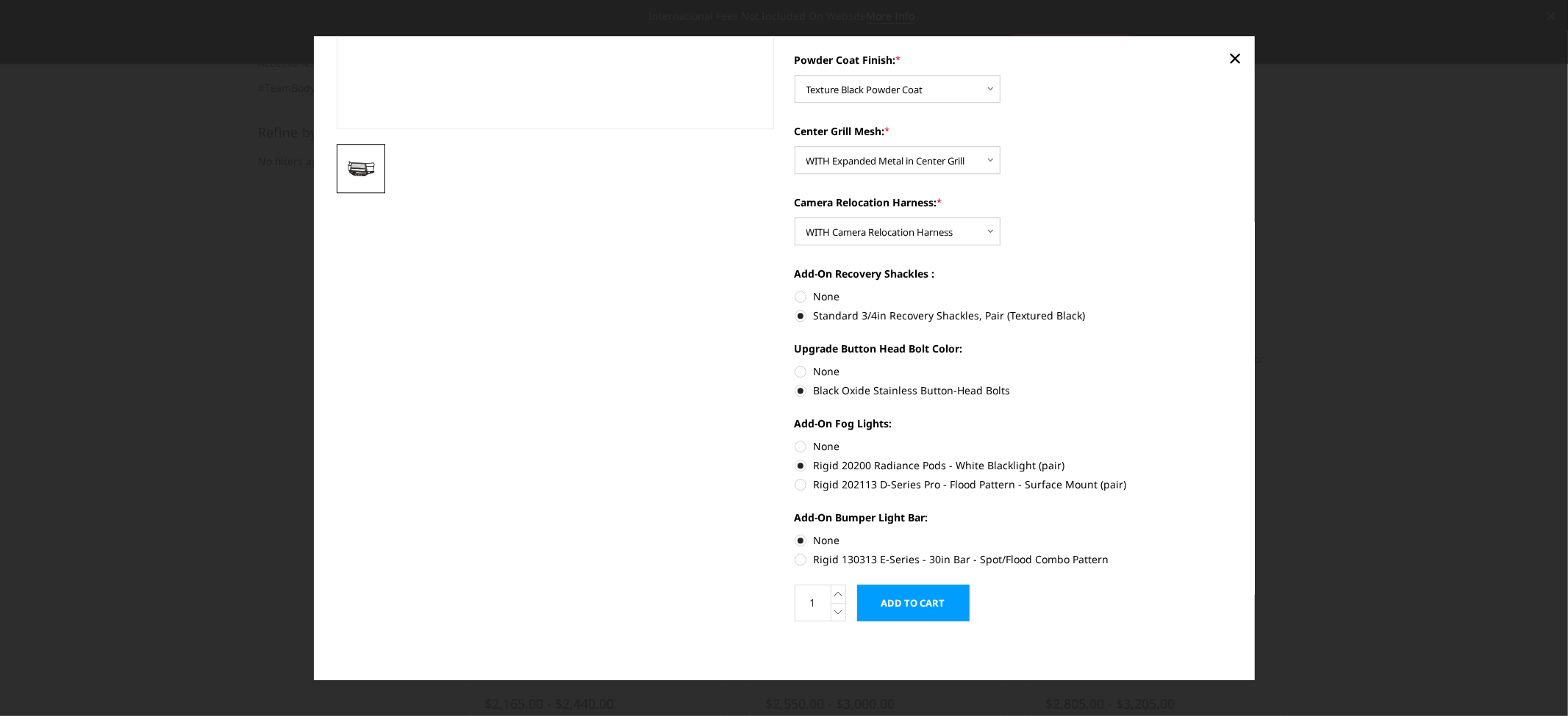
click at [795, 484] on label "Rigid 202113 D-Series Pro - Flood Pattern - Surface Mount (pair)" at bounding box center [1013, 484] width 437 height 16
click at [1231, 458] on input "Rigid 202113 D-Series Pro - Flood Pattern - Surface Mount (pair)" at bounding box center [1231, 458] width 1 height 1
radio input "true"
click at [795, 444] on label "None" at bounding box center [1013, 447] width 437 height 16
click at [795, 439] on input "None" at bounding box center [795, 439] width 1 height 1
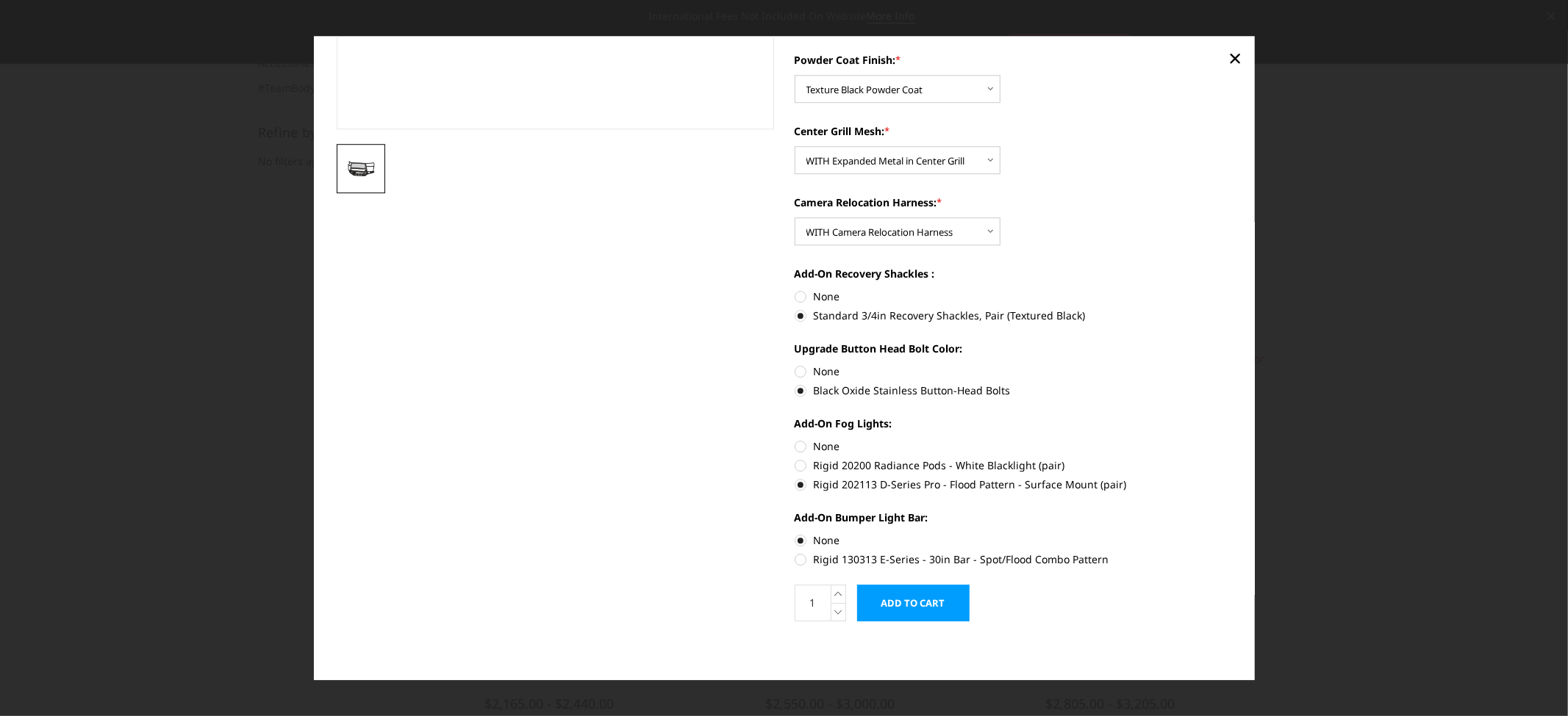
radio input "true"
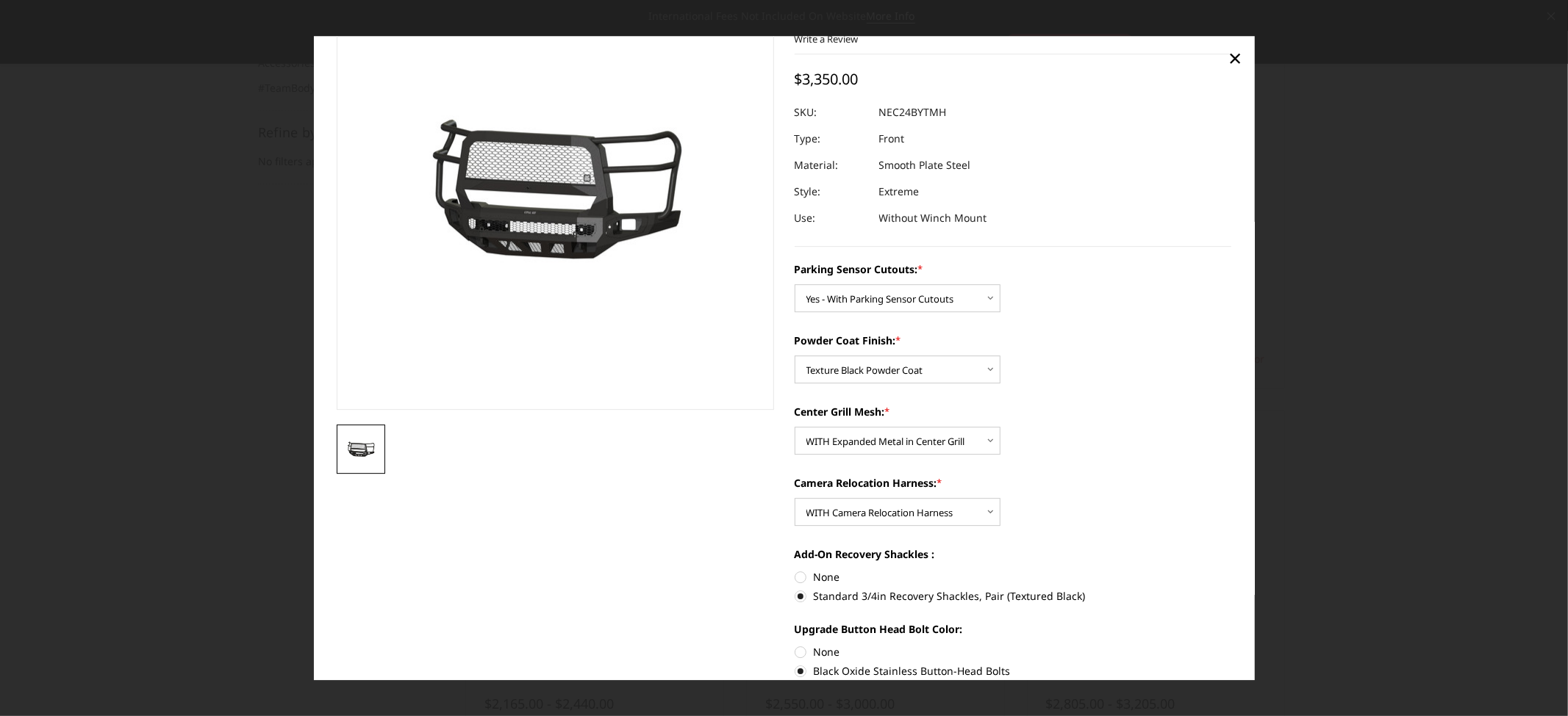
scroll to position [326, 0]
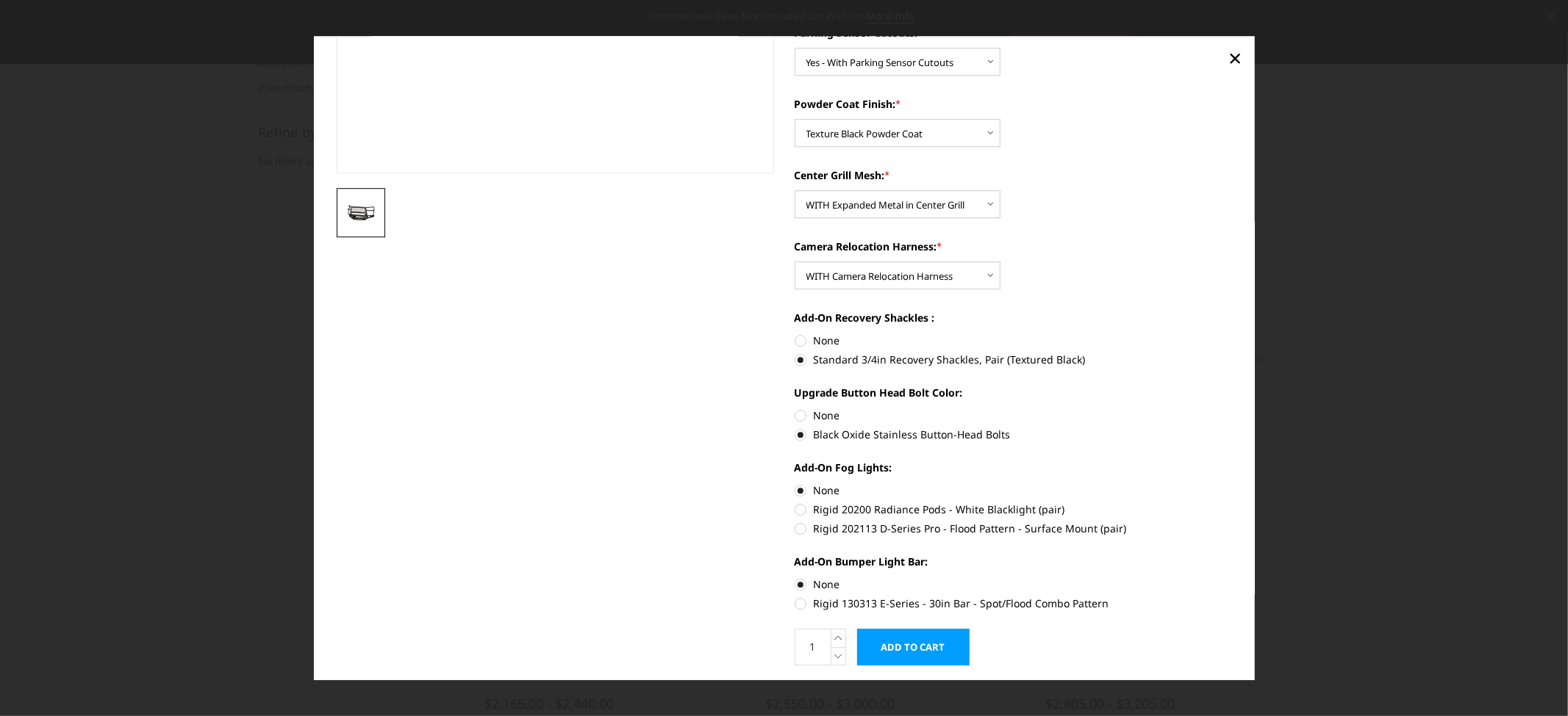
click at [795, 512] on label "Rigid 20200 Radiance Pods - White Blacklight (pair)" at bounding box center [1013, 510] width 437 height 16
click at [1231, 484] on input "Rigid 20200 Radiance Pods - White Blacklight (pair)" at bounding box center [1231, 483] width 1 height 1
radio input "true"
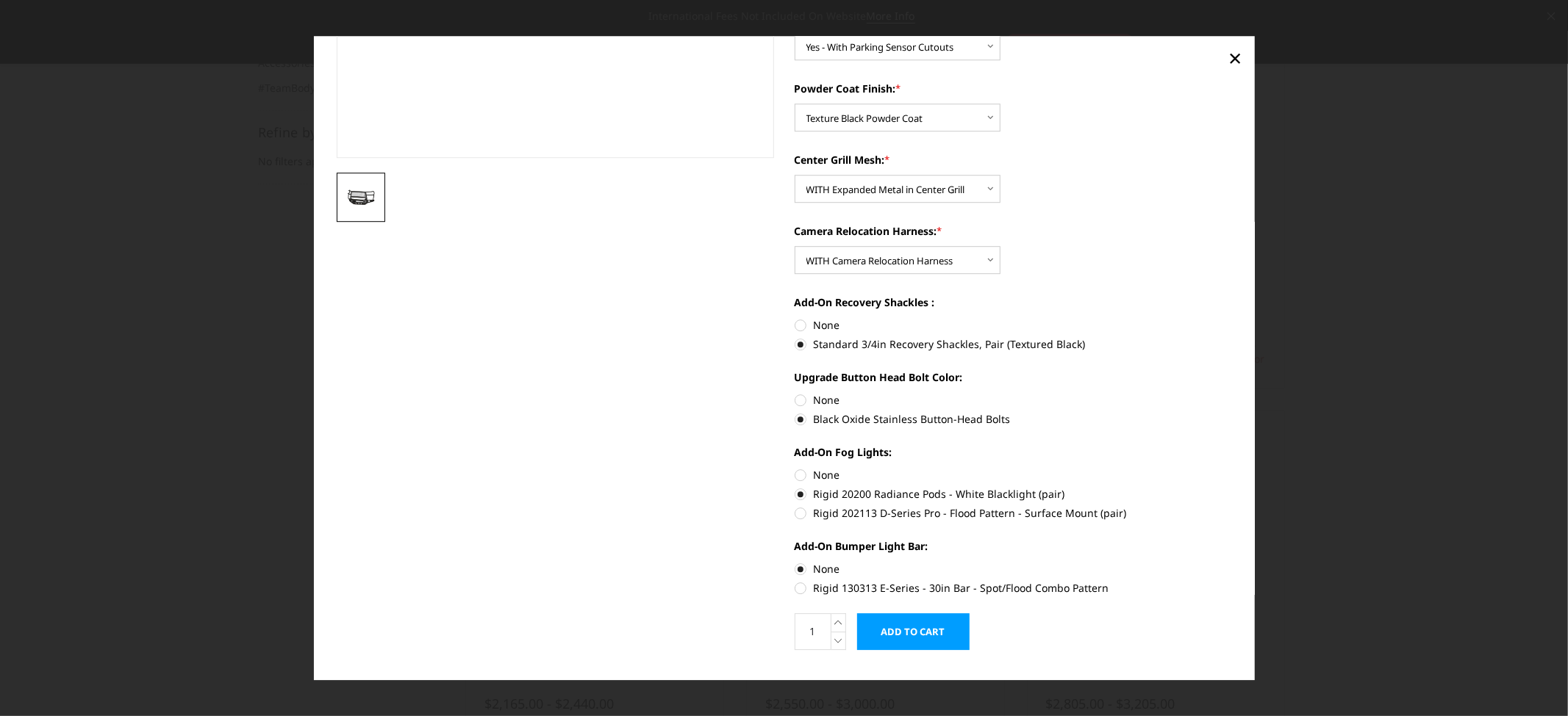
scroll to position [370, 0]
